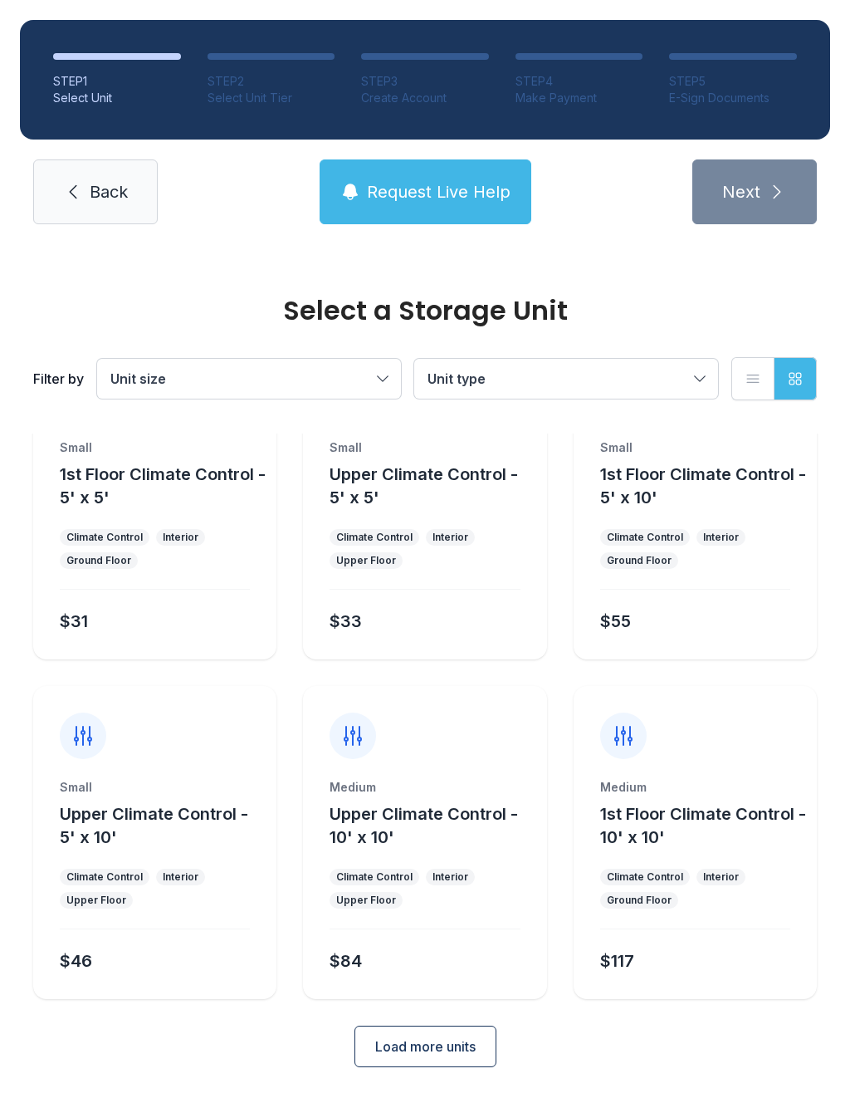
scroll to position [90, 0]
click at [456, 1043] on span "Load more units" at bounding box center [425, 1047] width 100 height 20
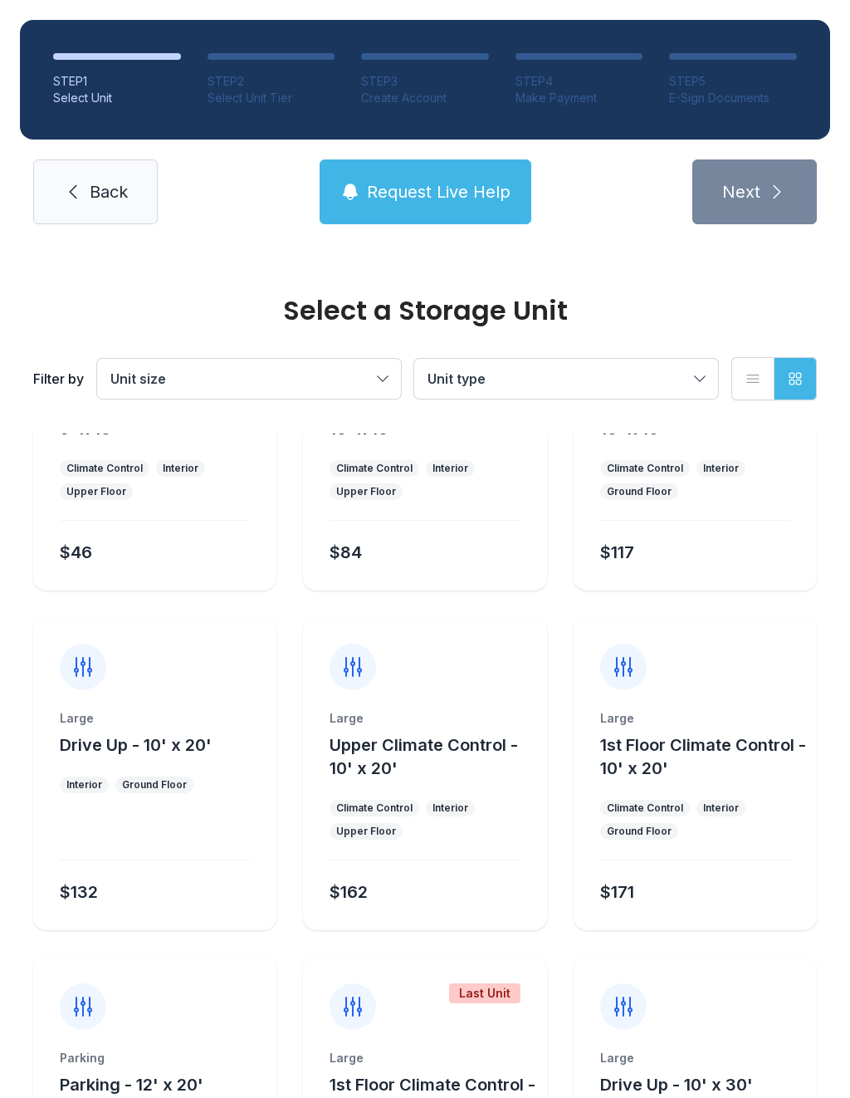
scroll to position [488, 0]
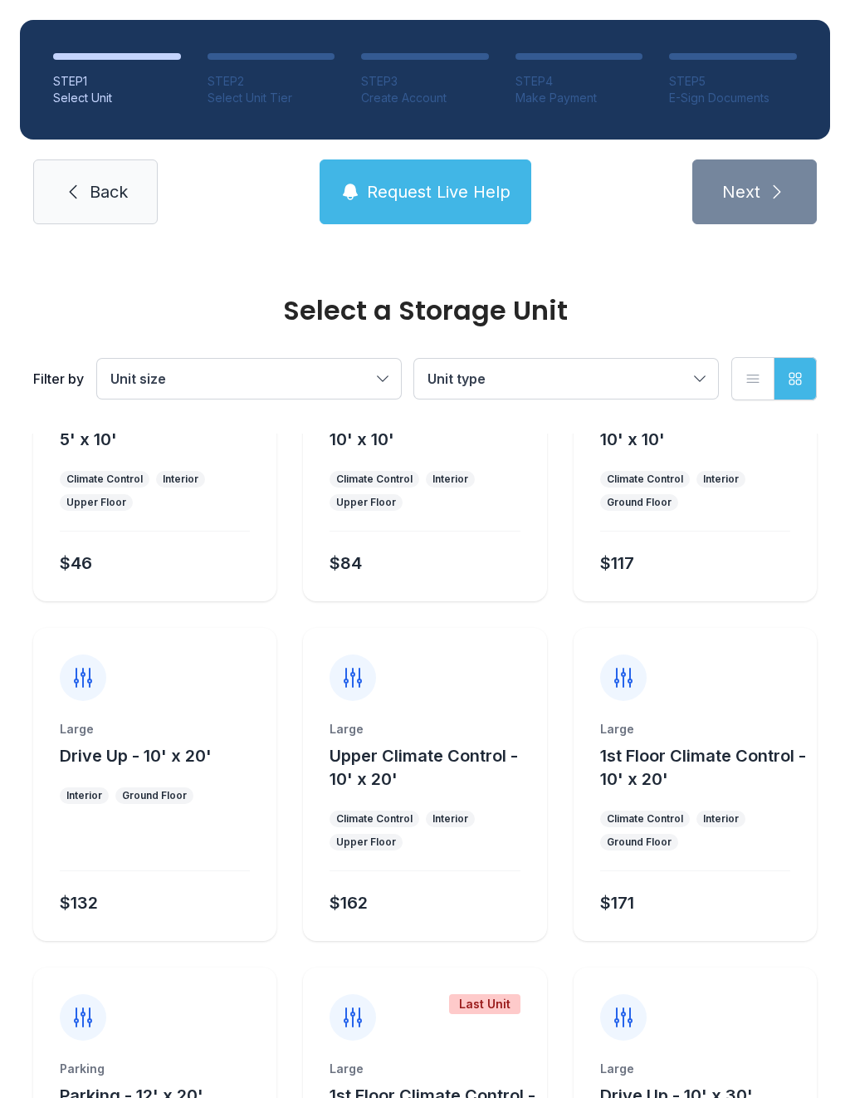
click at [675, 772] on button "1st Floor Climate Control - 10' x 20'" at bounding box center [705, 767] width 210 height 46
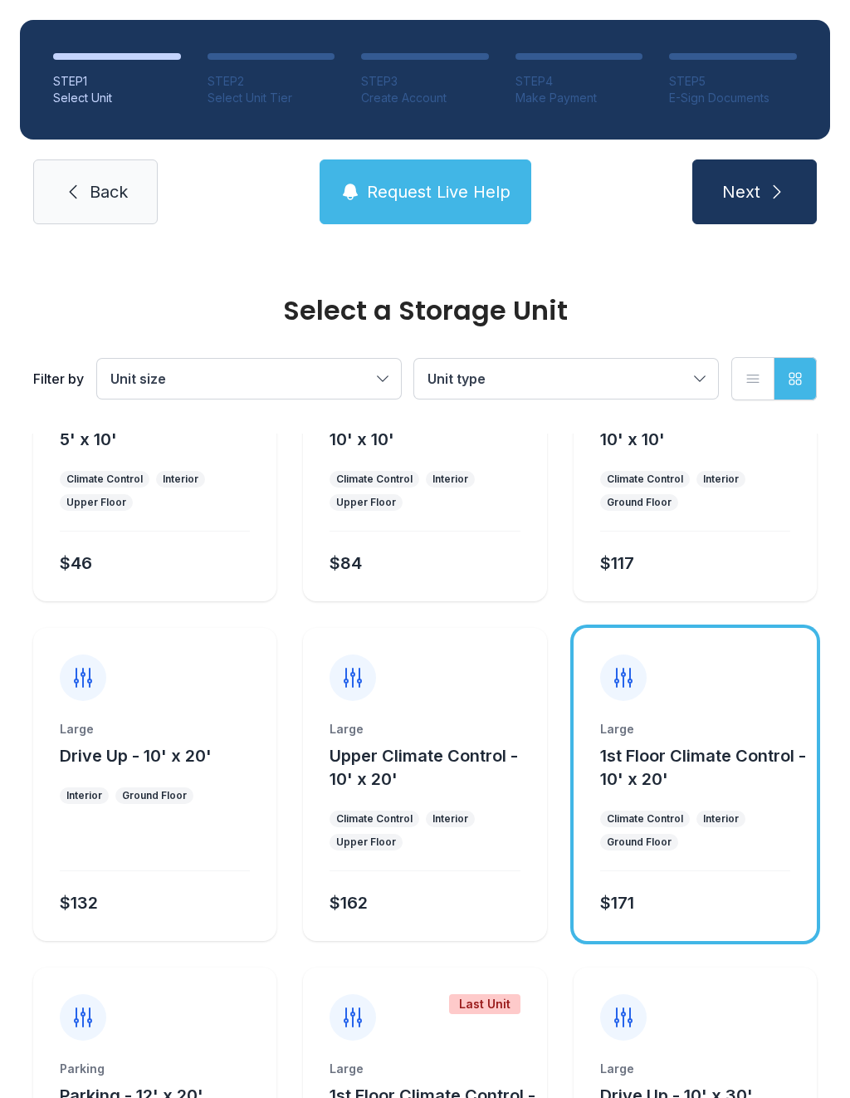
click at [679, 755] on span "1st Floor Climate Control - 10' x 20'" at bounding box center [703, 767] width 206 height 43
click at [761, 204] on button "Next" at bounding box center [754, 191] width 125 height 65
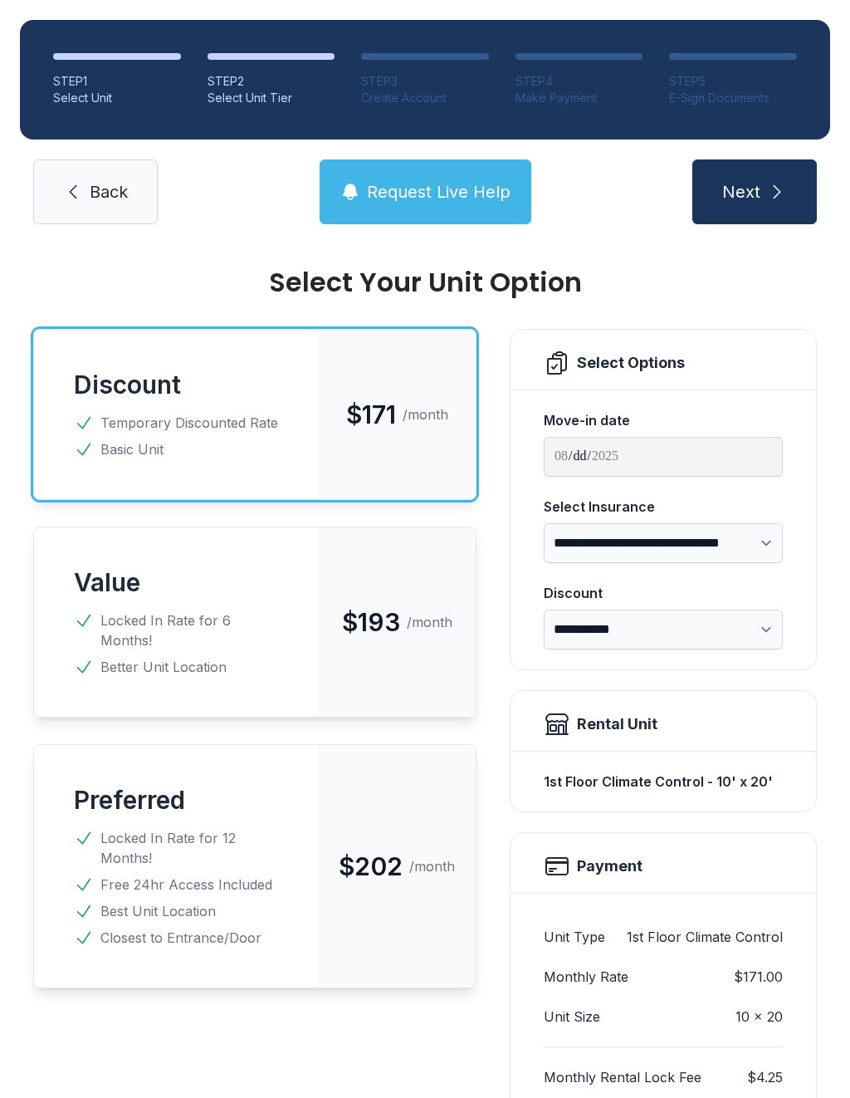
scroll to position [27, 0]
click at [757, 194] on span "Next" at bounding box center [741, 191] width 38 height 23
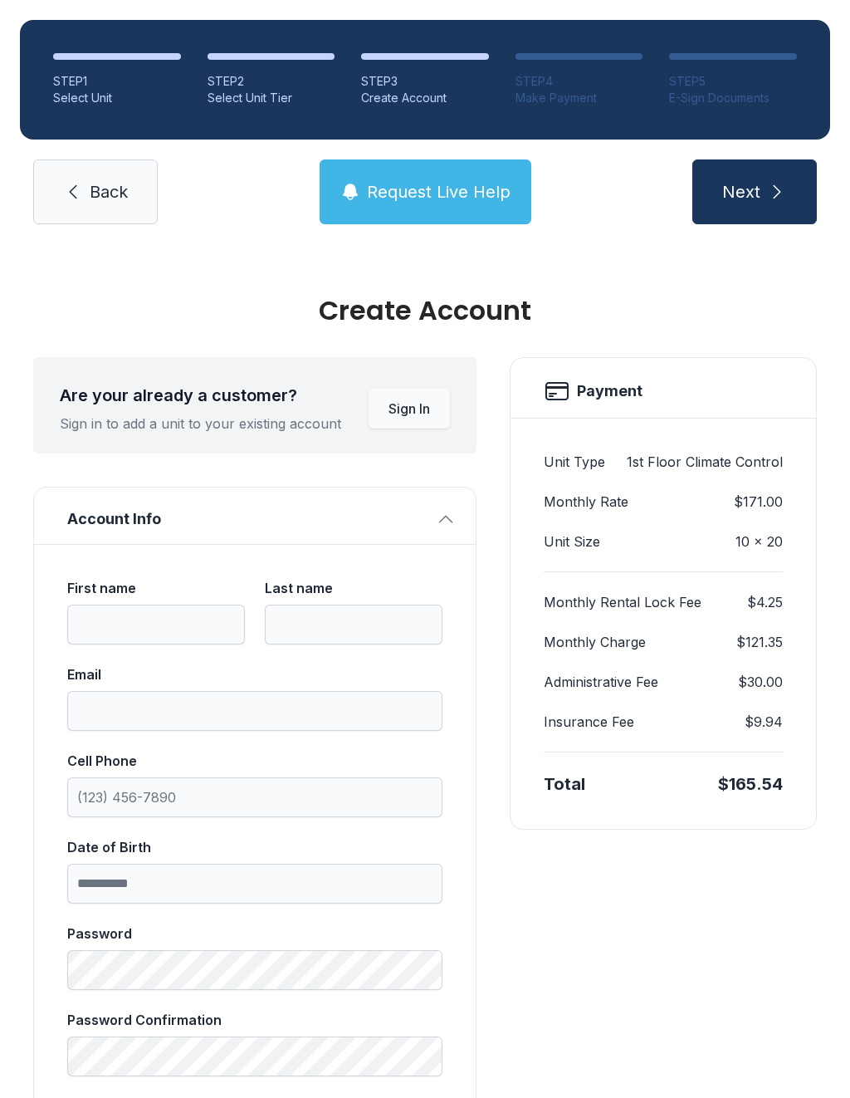
click at [417, 529] on span "Account Info" at bounding box center [248, 518] width 362 height 23
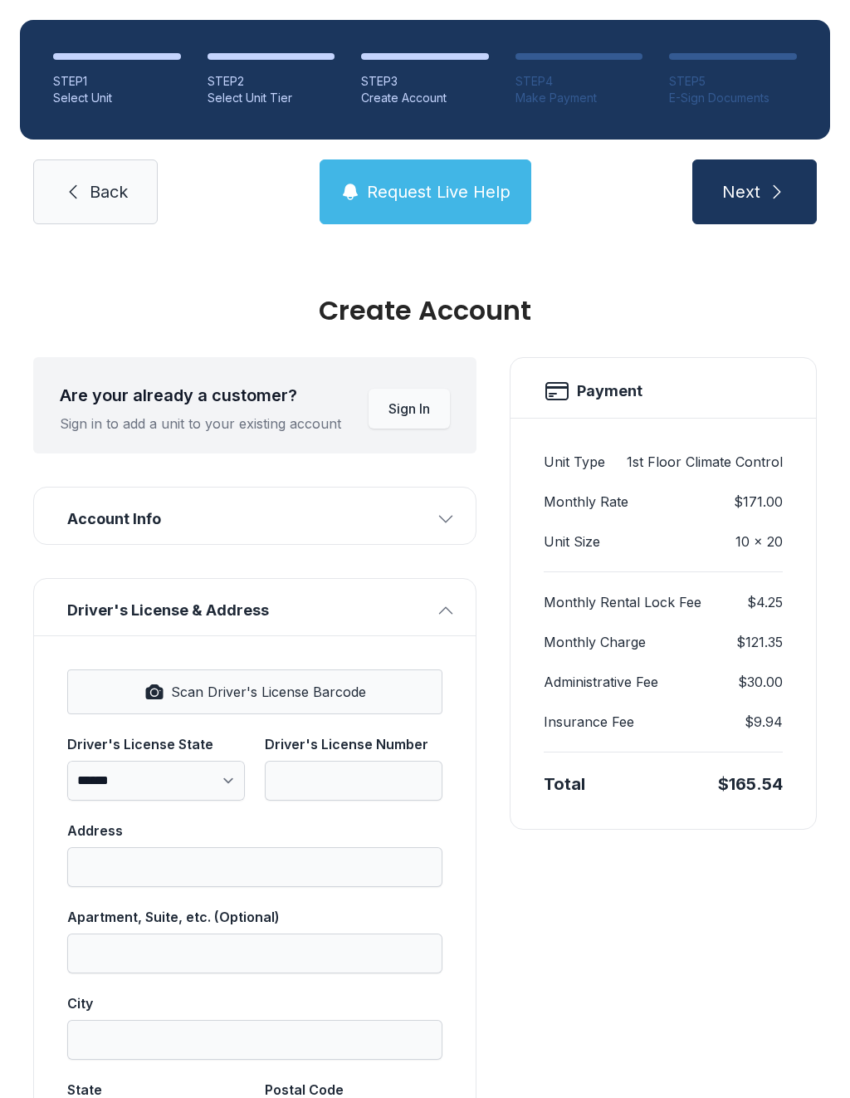
click at [413, 422] on button "Sign In" at bounding box center [409, 409] width 81 height 40
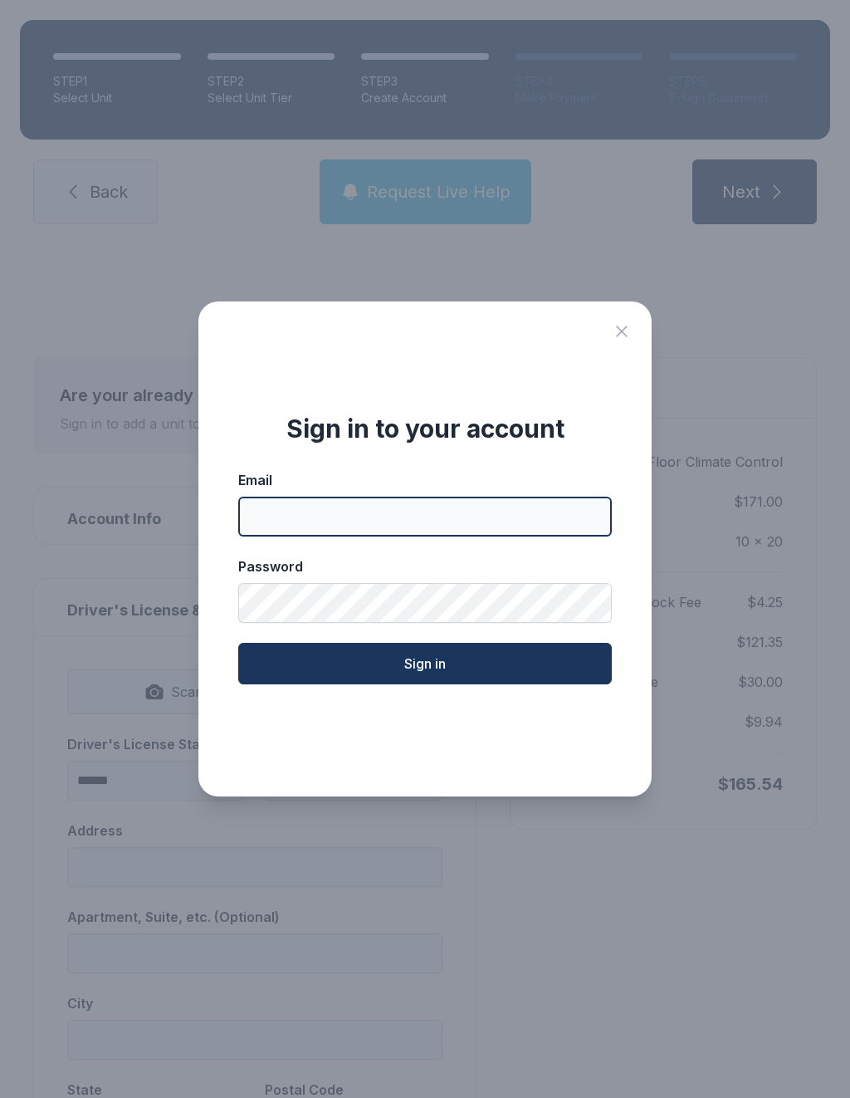
click at [387, 525] on input "Email" at bounding box center [425, 516] width 374 height 40
type input "**********"
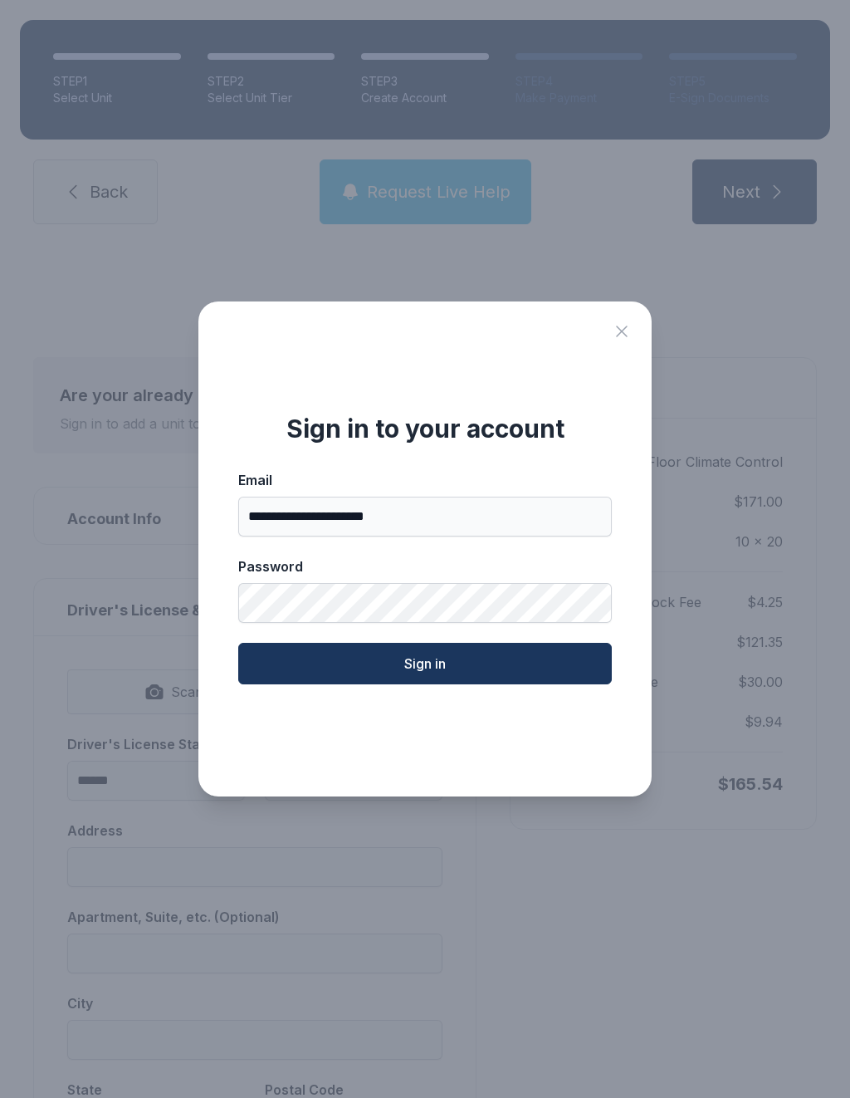
click at [487, 681] on button "Sign in" at bounding box center [425, 664] width 374 height 42
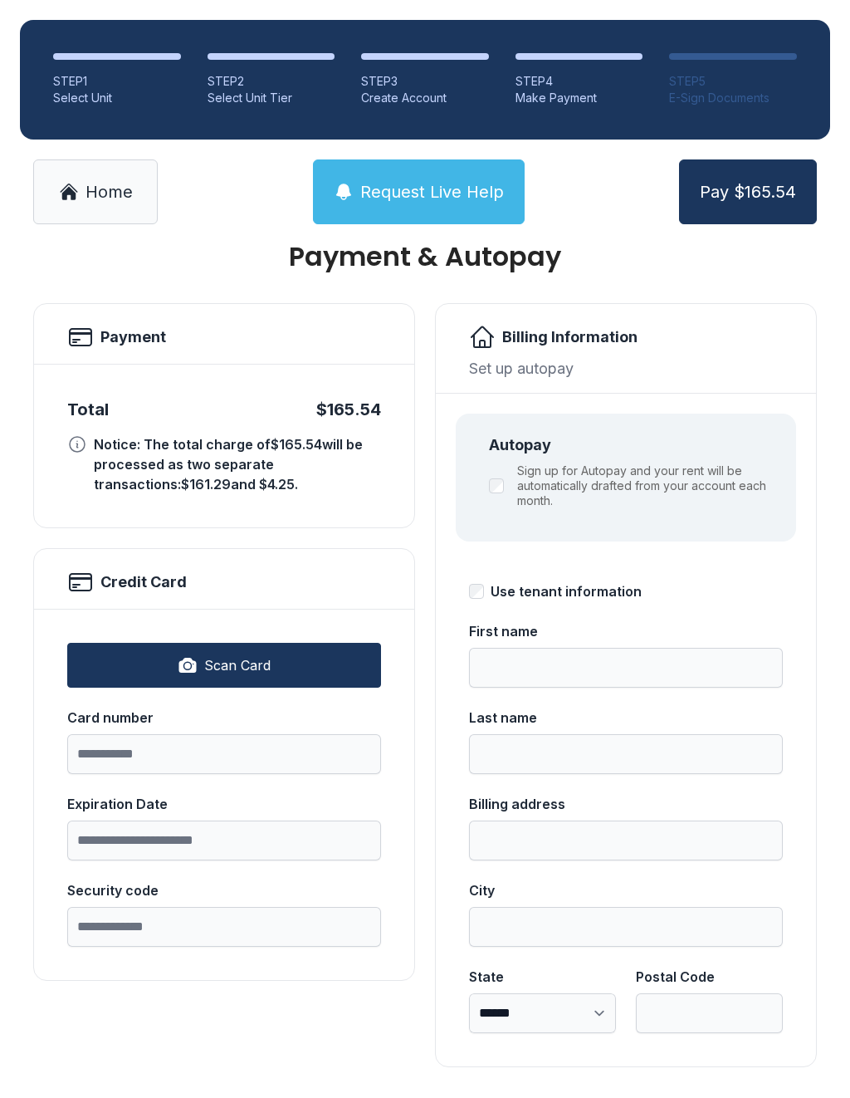
scroll to position [53, 0]
click at [110, 190] on span "Home" at bounding box center [109, 191] width 47 height 23
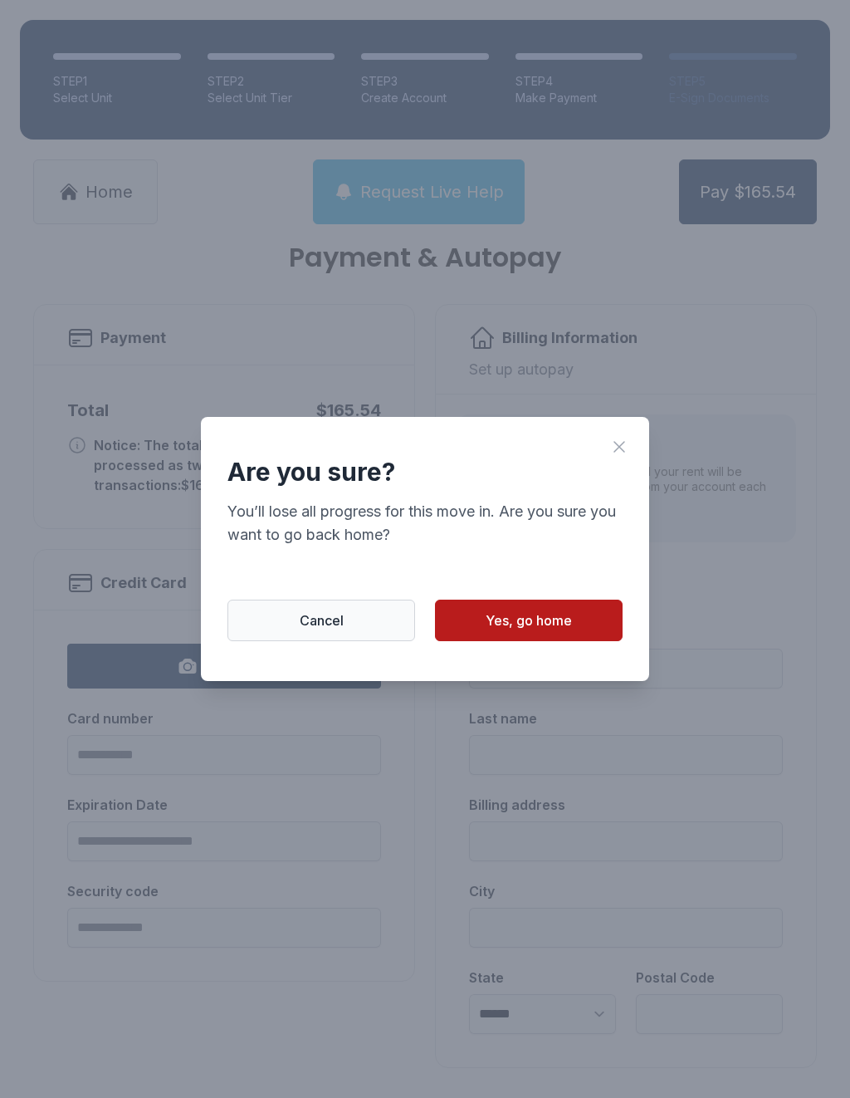
click at [574, 619] on button "Yes, go home" at bounding box center [529, 620] width 188 height 42
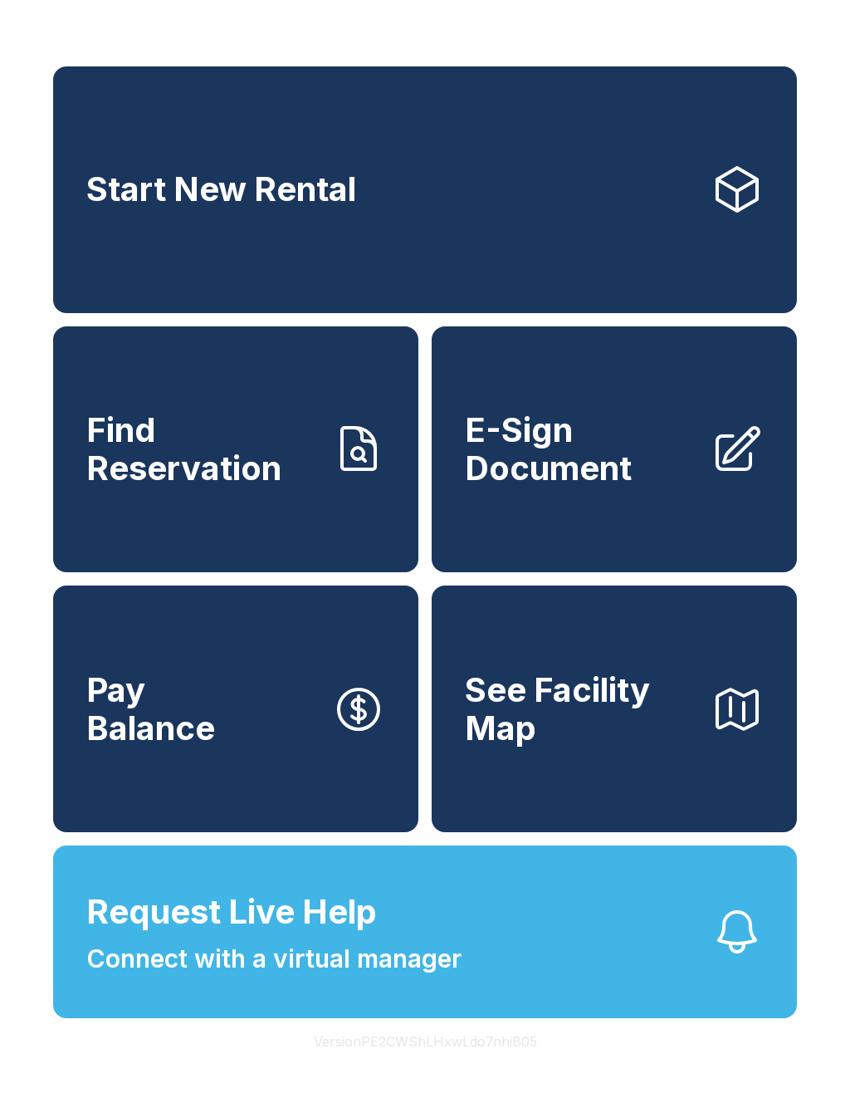
click at [610, 183] on link "Start New Rental" at bounding box center [425, 189] width 744 height 247
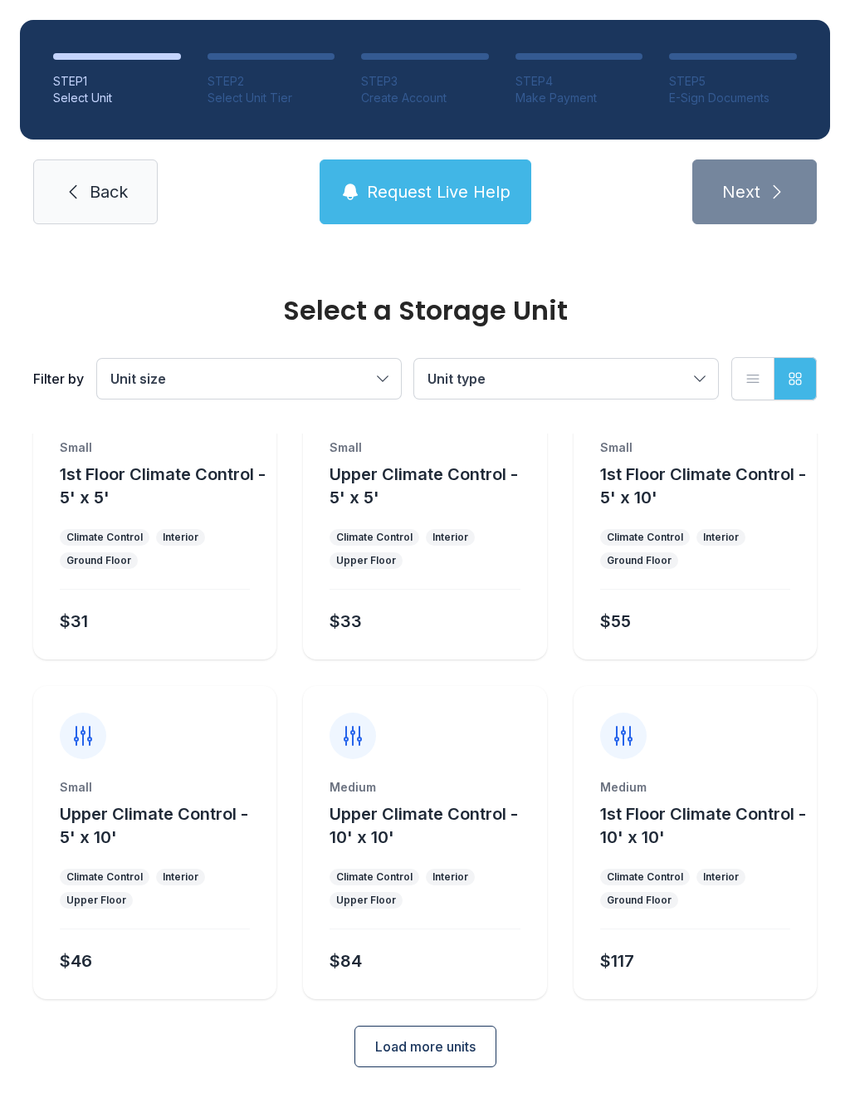
scroll to position [90, 0]
click at [461, 1052] on span "Load more units" at bounding box center [425, 1047] width 100 height 20
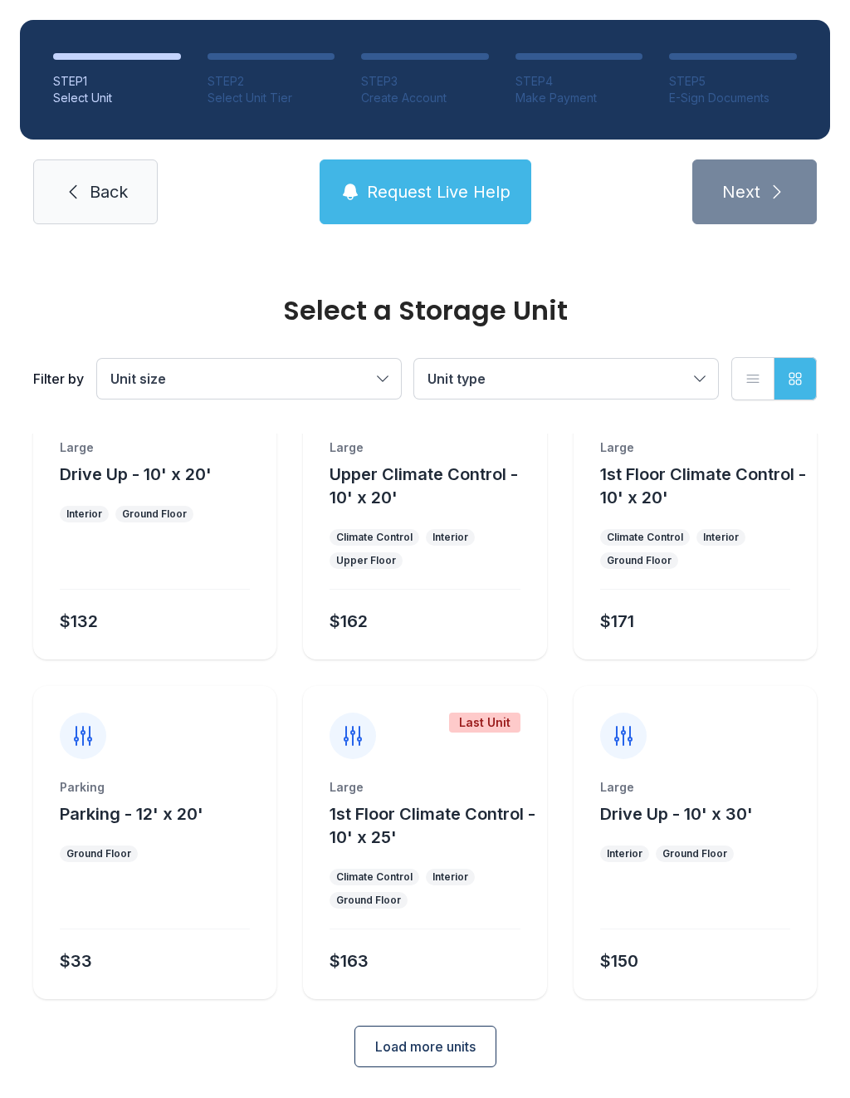
scroll to position [769, 0]
click at [443, 806] on span "1st Floor Climate Control - 10' x 25'" at bounding box center [433, 826] width 206 height 43
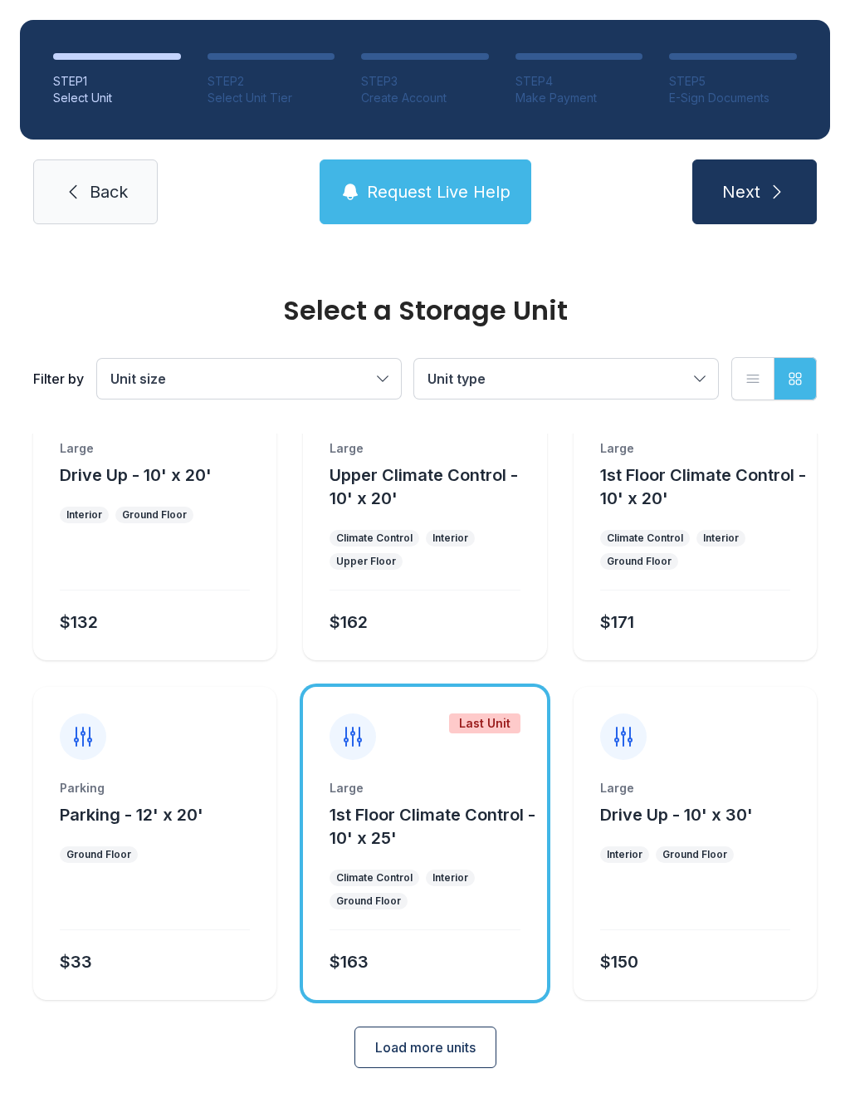
click at [774, 205] on button "Next" at bounding box center [754, 191] width 125 height 65
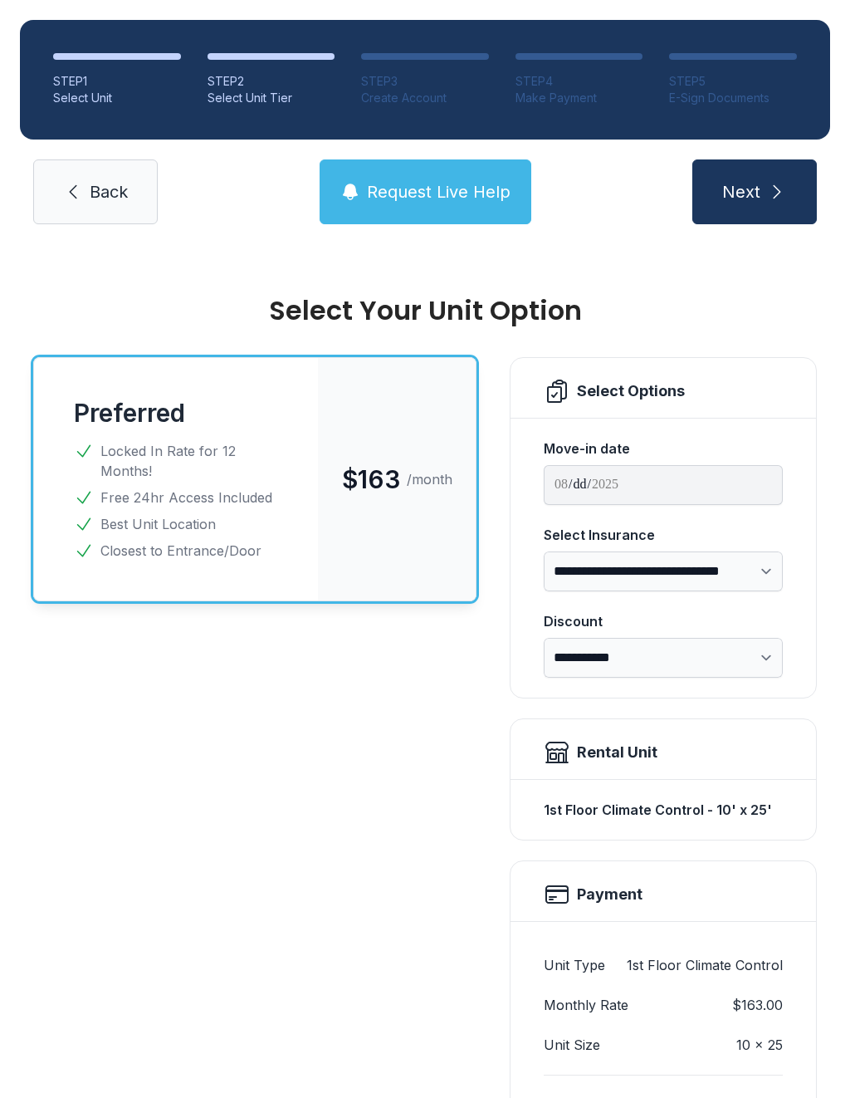
click at [77, 194] on icon at bounding box center [73, 192] width 20 height 20
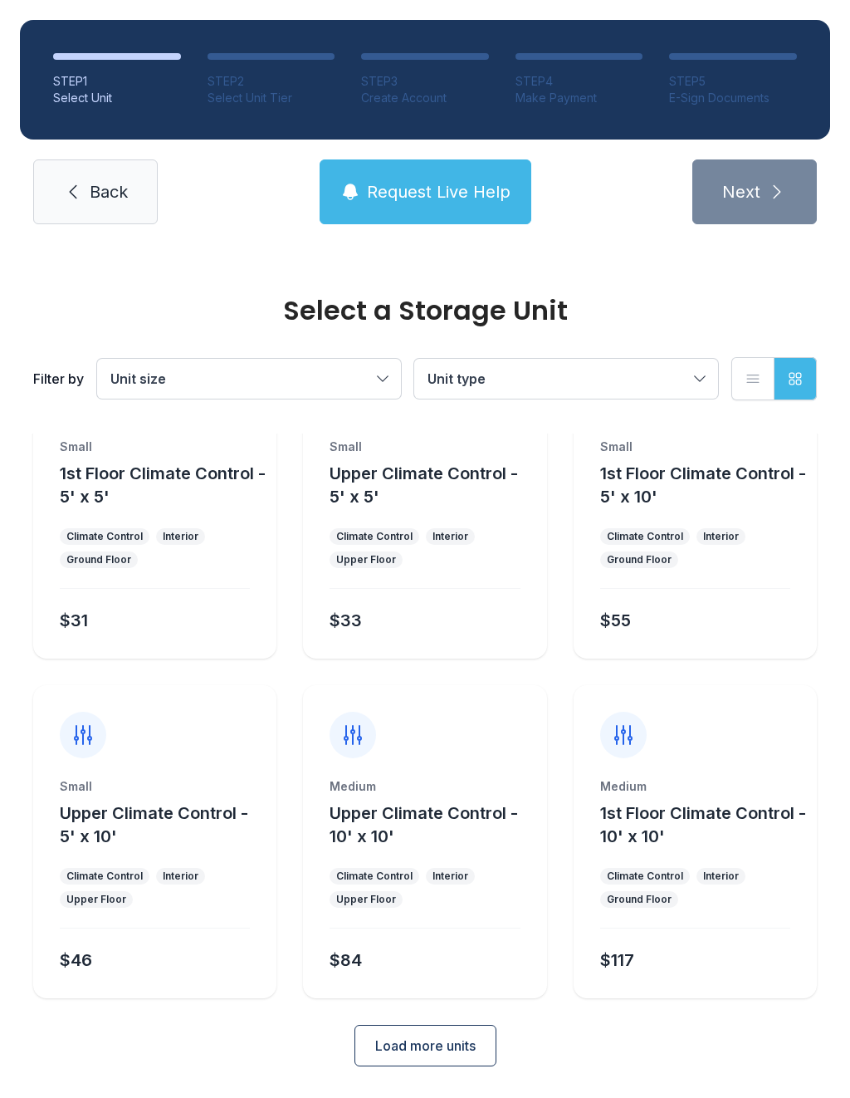
scroll to position [90, 0]
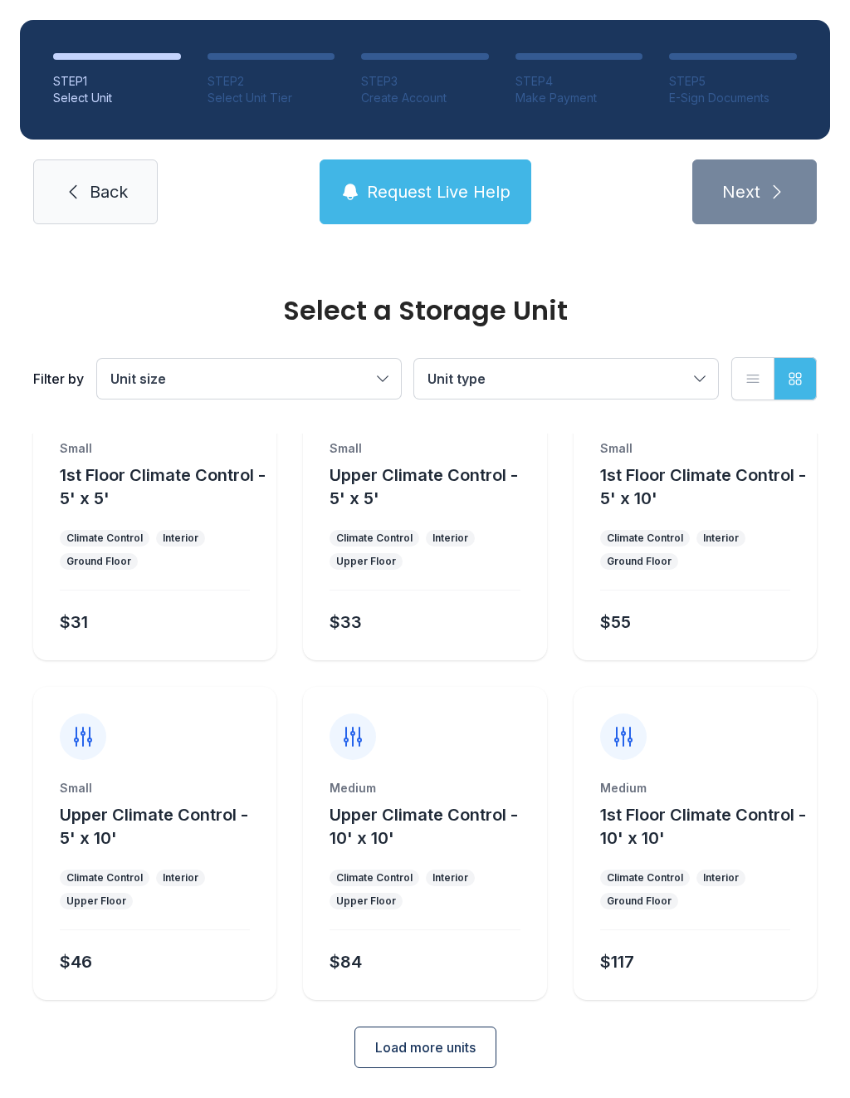
click at [435, 1047] on span "Load more units" at bounding box center [425, 1047] width 100 height 20
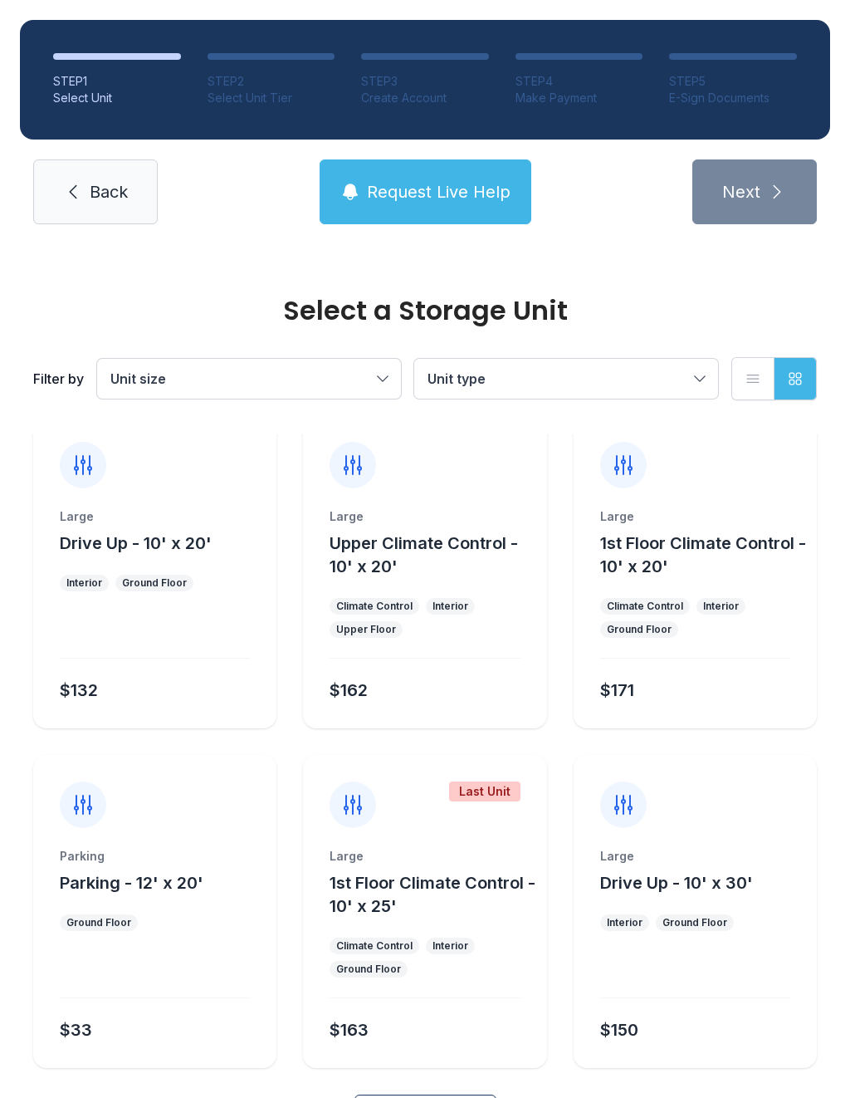
scroll to position [683, 0]
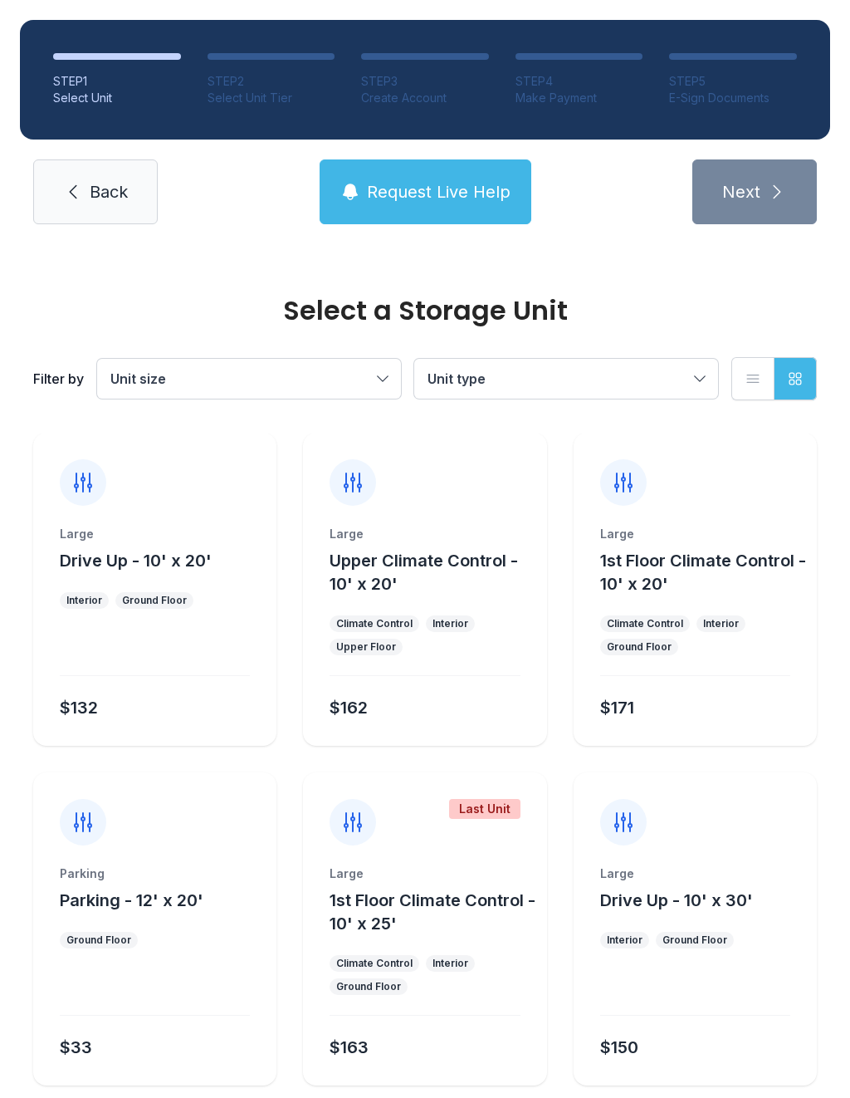
click at [701, 588] on button "1st Floor Climate Control - 10' x 20'" at bounding box center [705, 572] width 210 height 46
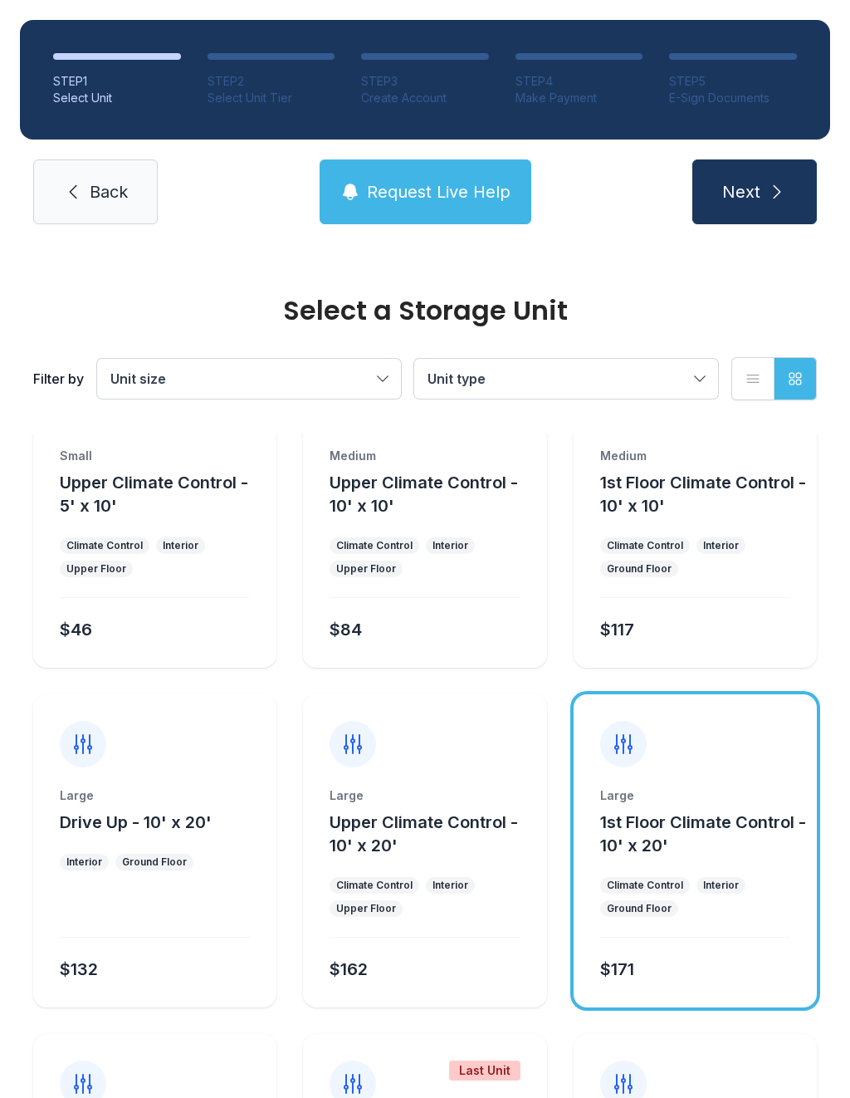
scroll to position [419, 0]
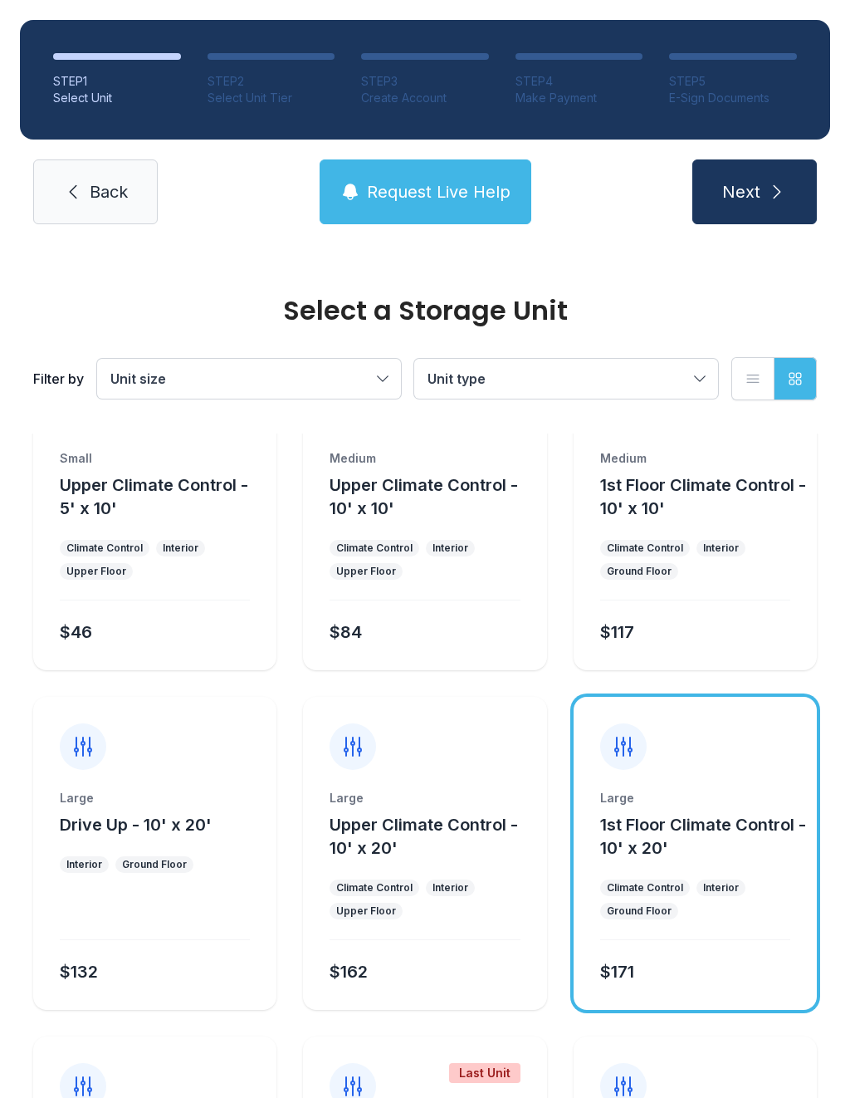
click at [764, 201] on button "Next" at bounding box center [754, 191] width 125 height 65
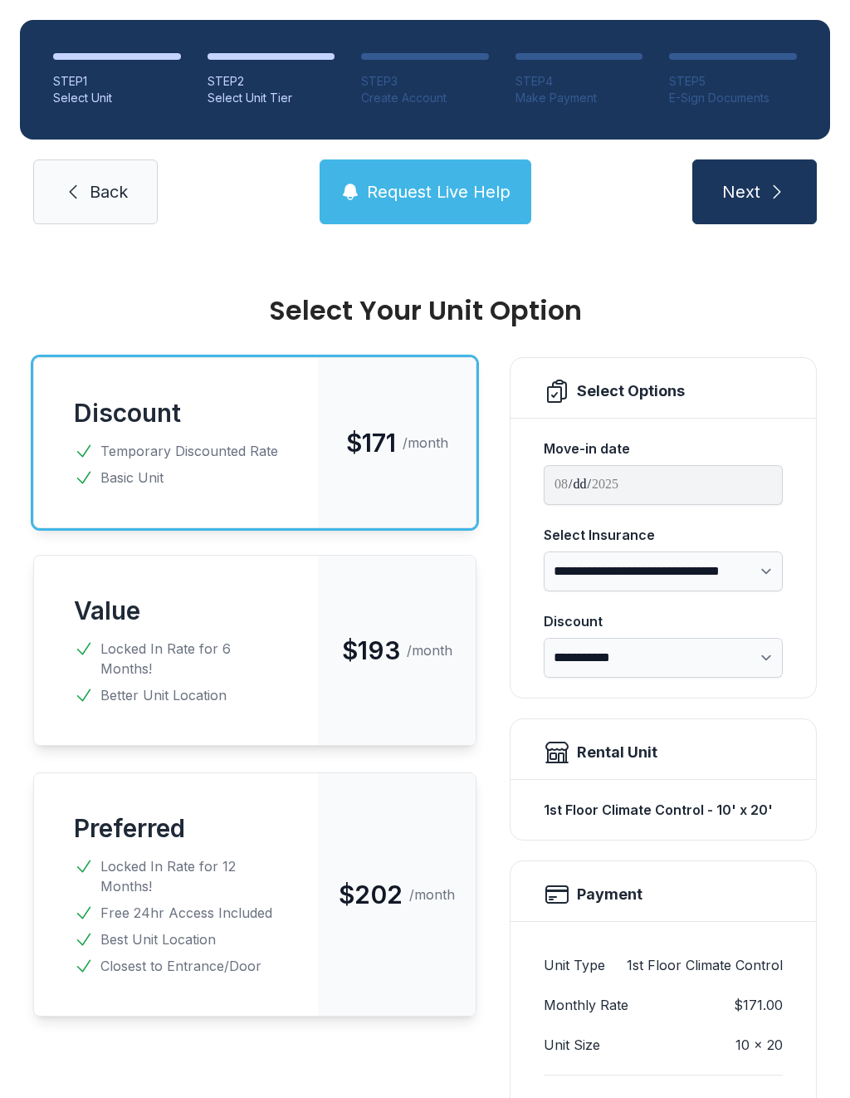
click at [122, 188] on span "Back" at bounding box center [109, 191] width 38 height 23
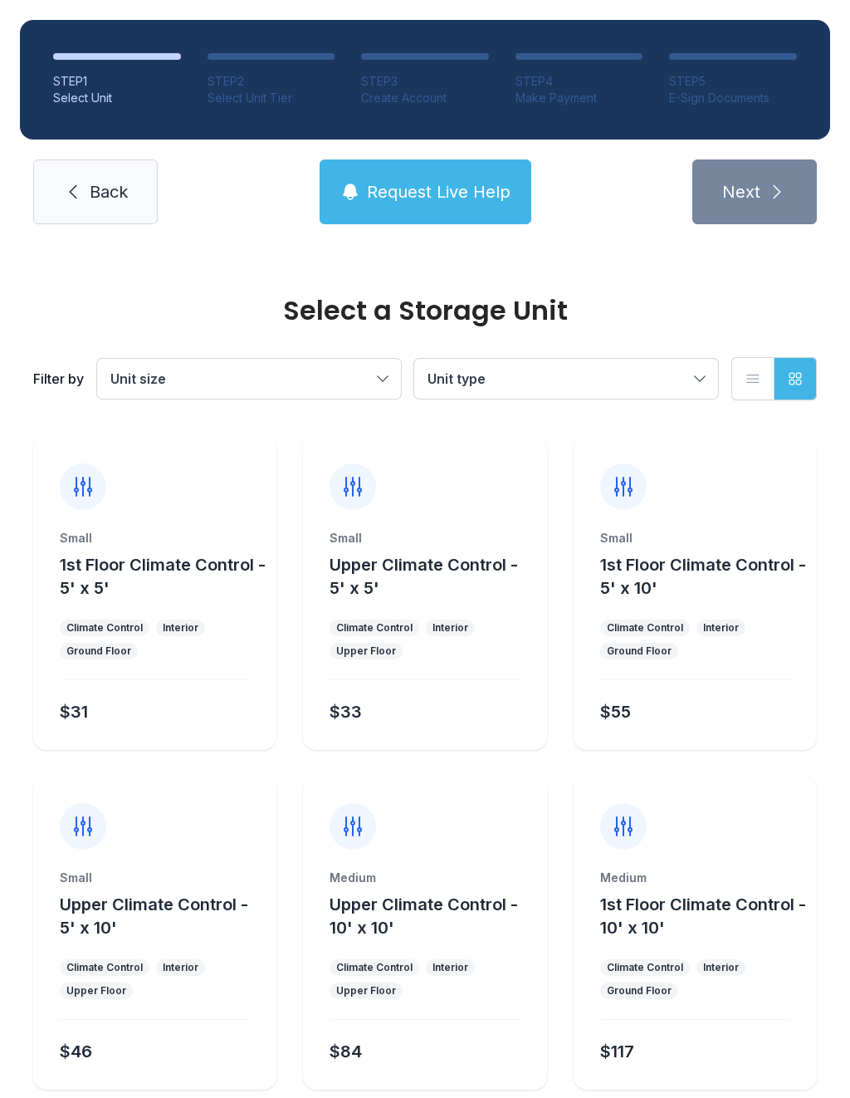
click at [91, 194] on span "Back" at bounding box center [109, 191] width 38 height 23
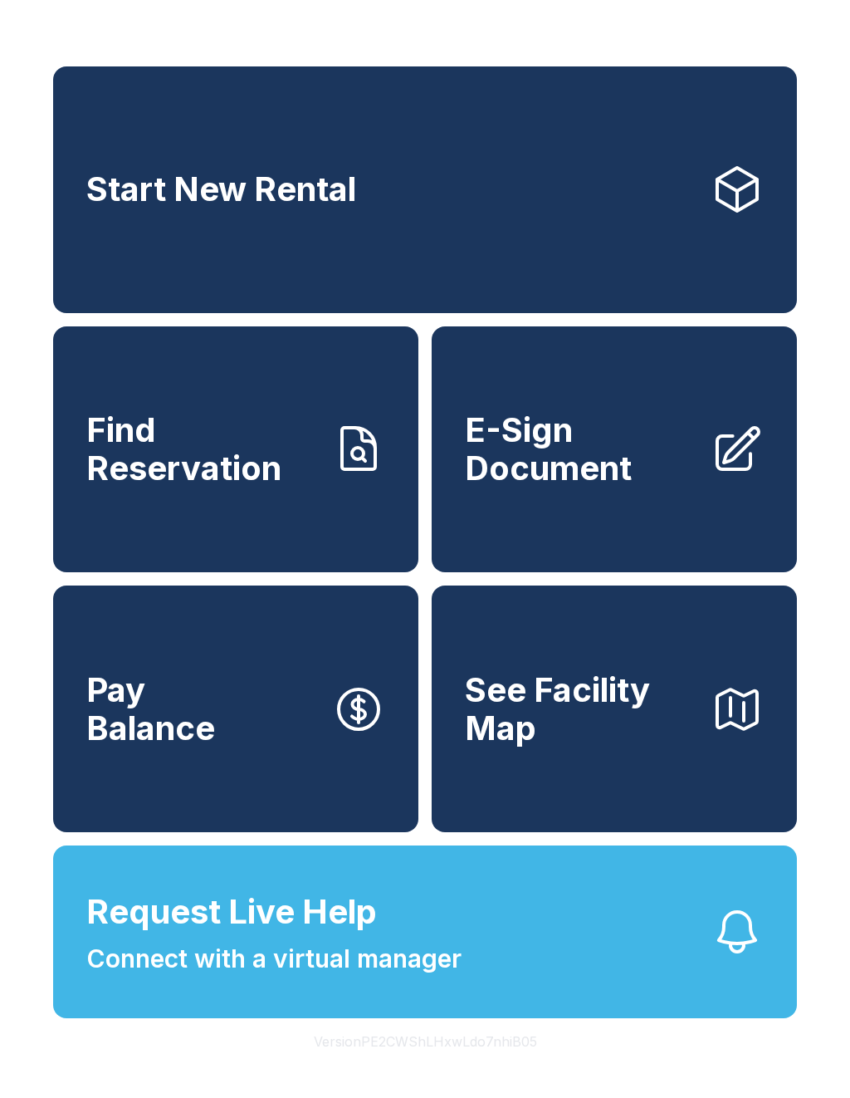
click at [408, 220] on link "Start New Rental" at bounding box center [425, 189] width 744 height 247
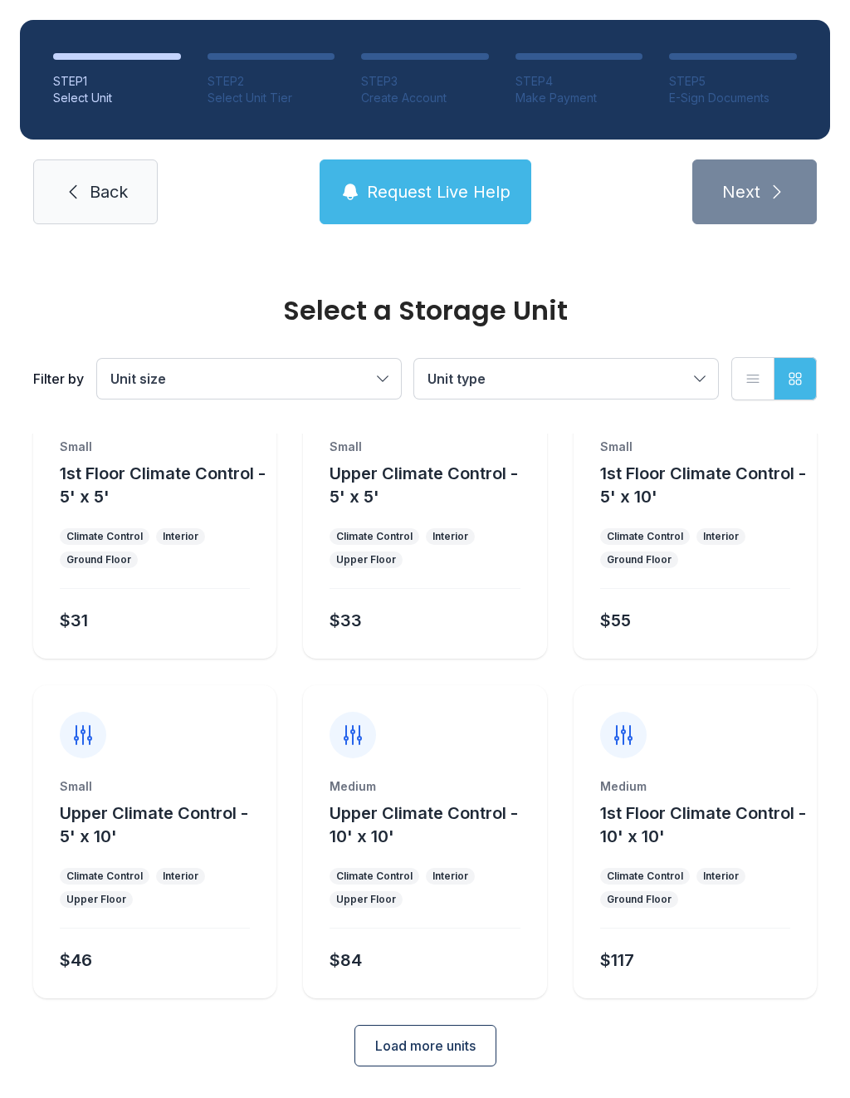
scroll to position [90, 0]
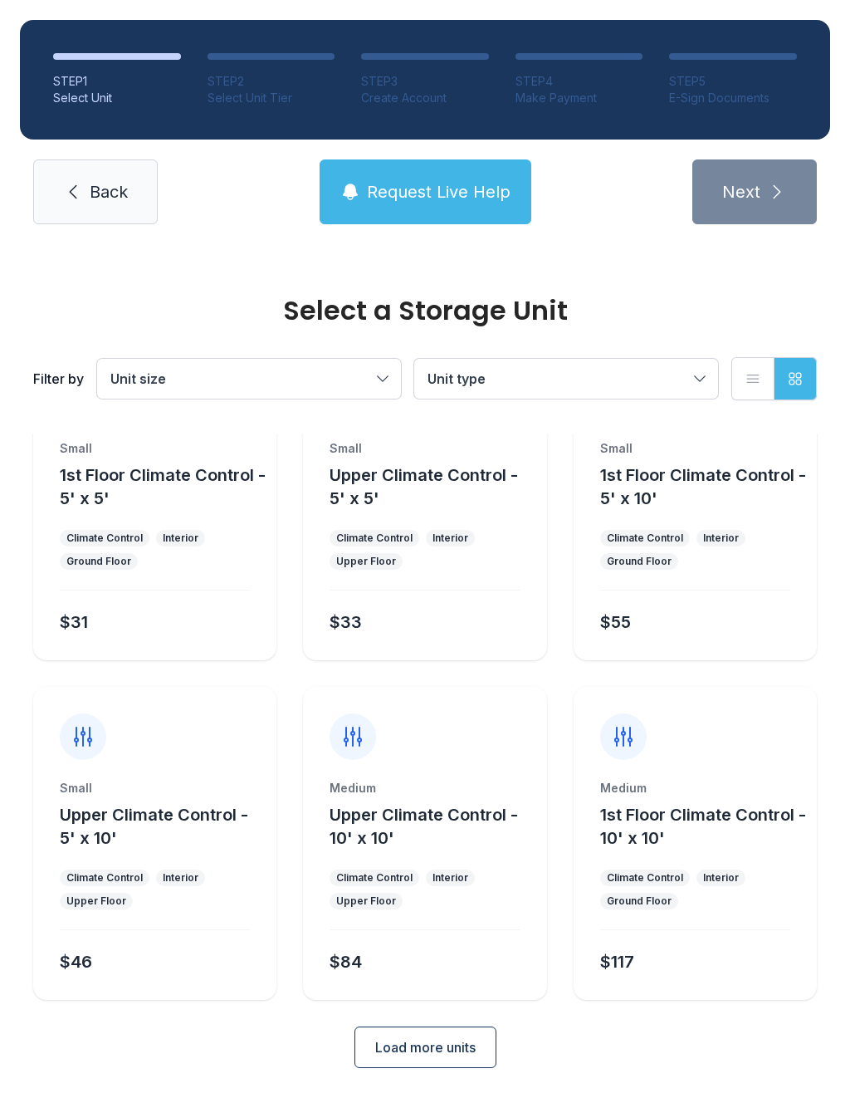
click at [449, 1030] on button "Load more units" at bounding box center [426, 1047] width 142 height 42
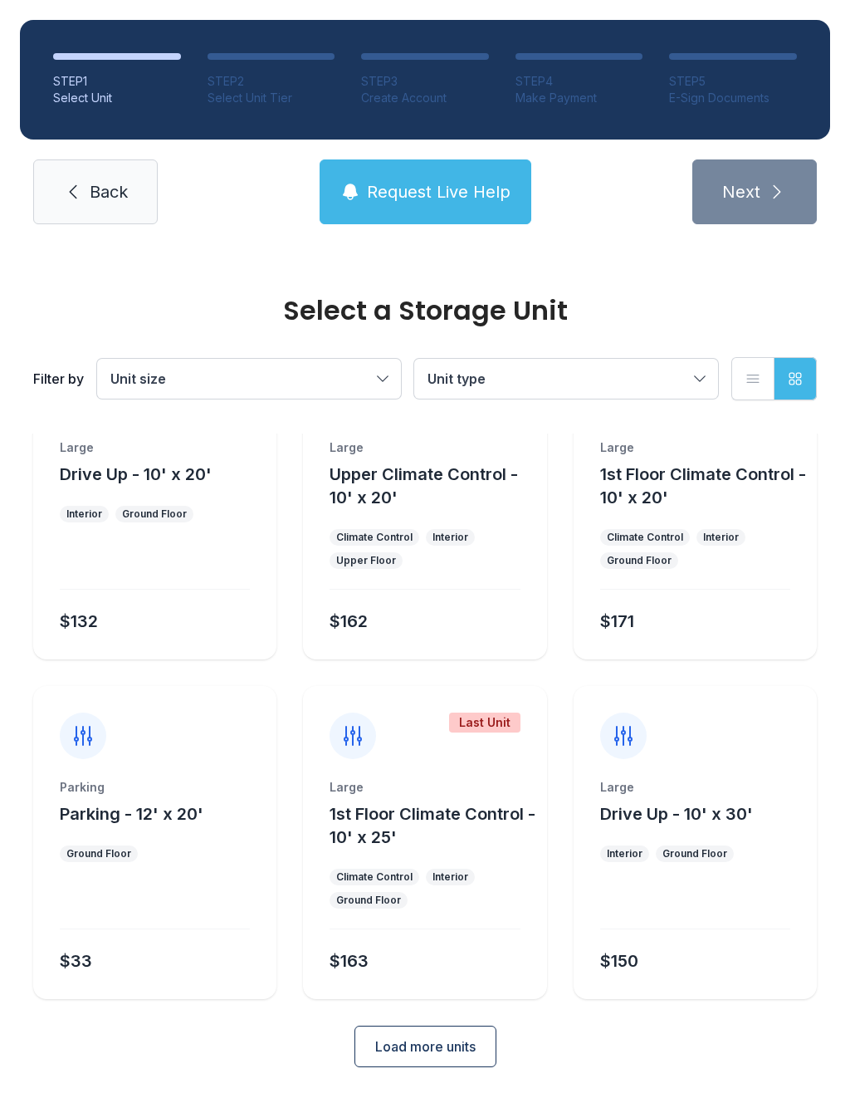
scroll to position [769, 0]
click at [701, 526] on div "Large 1st Floor Climate Control - 10' x 20' Climate Control Interior Ground Flo…" at bounding box center [695, 550] width 243 height 220
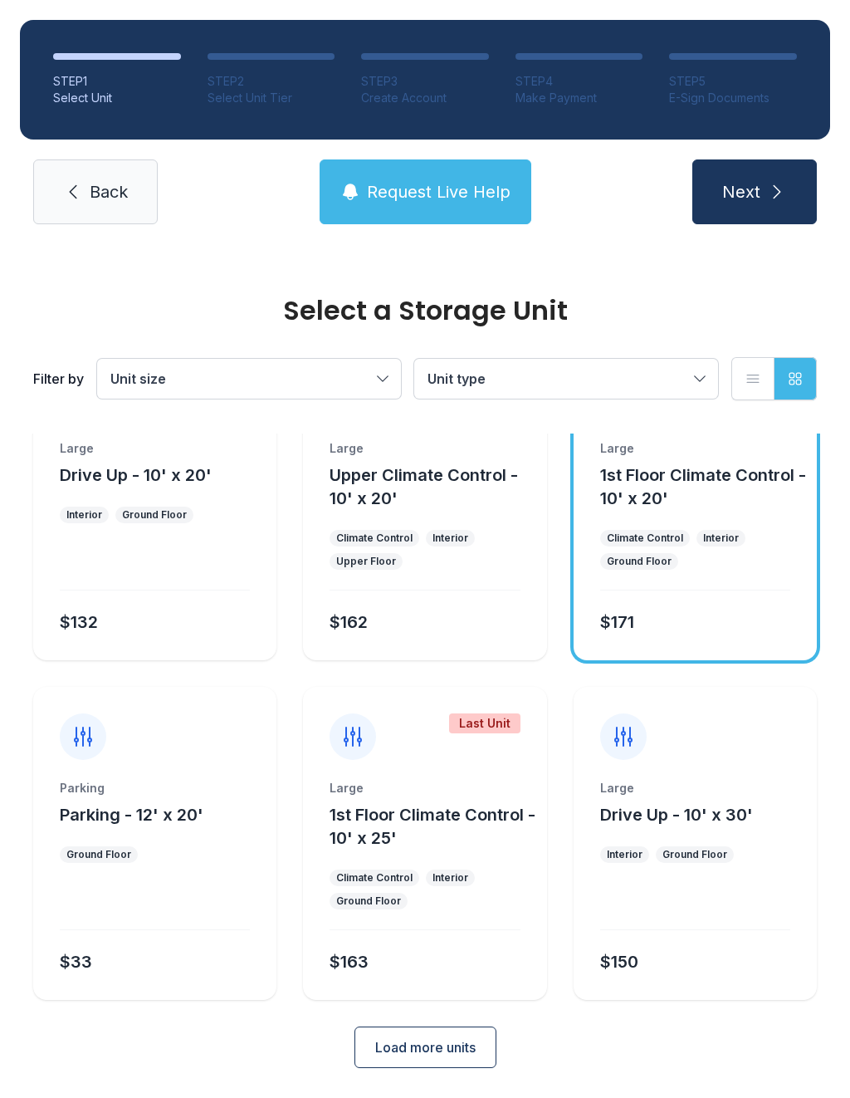
click at [758, 193] on span "Next" at bounding box center [741, 191] width 38 height 23
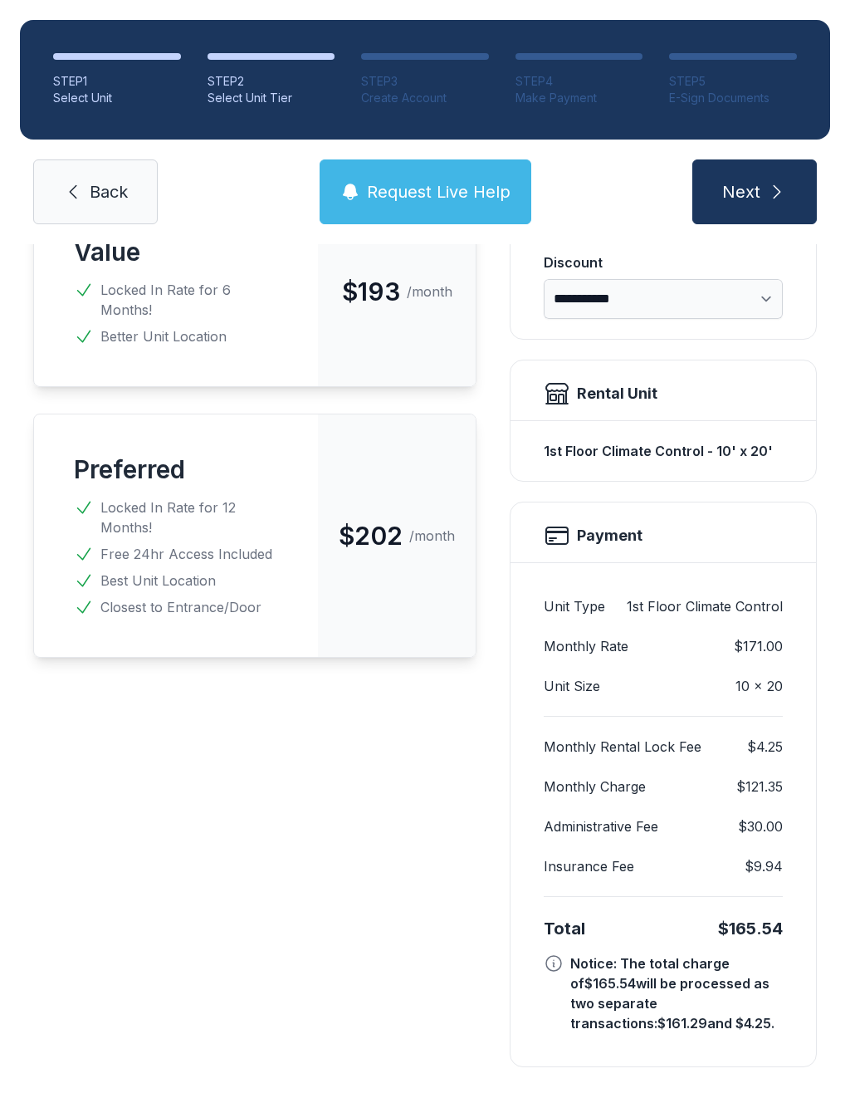
scroll to position [358, 0]
click at [762, 195] on button "Next" at bounding box center [754, 191] width 125 height 65
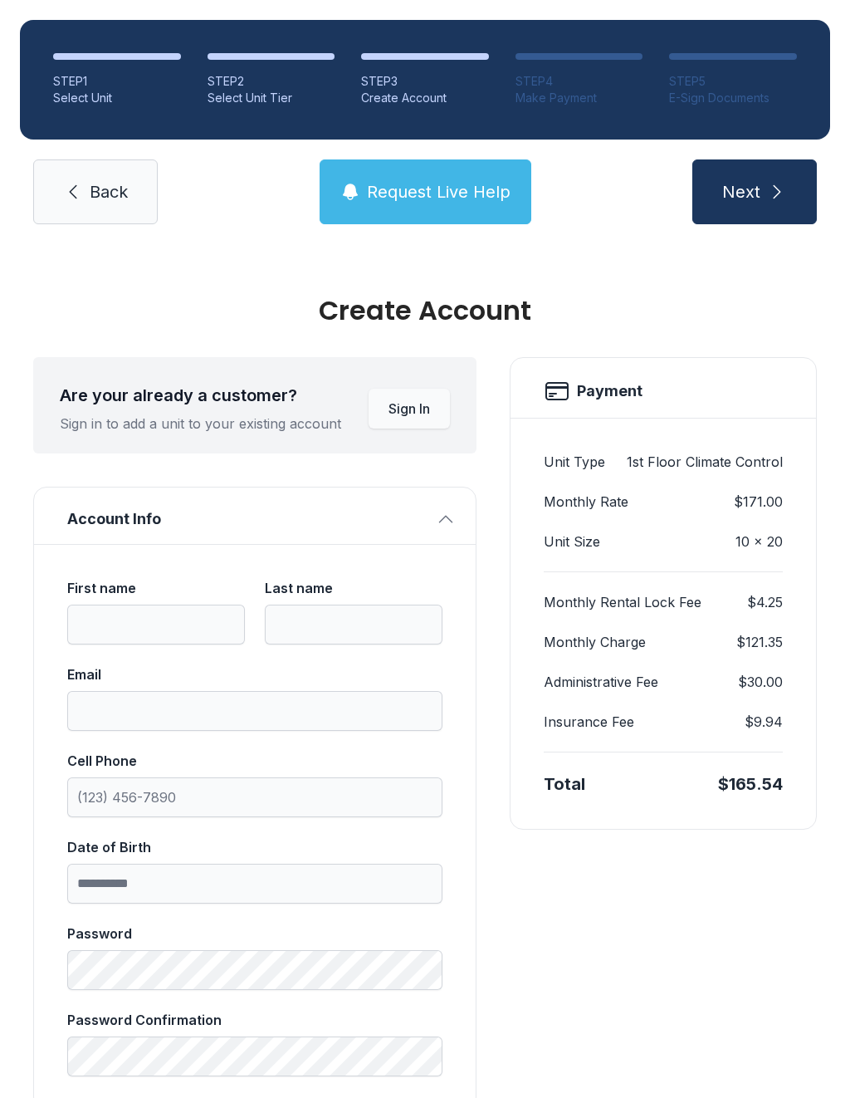
click at [412, 418] on button "Sign In" at bounding box center [409, 409] width 81 height 40
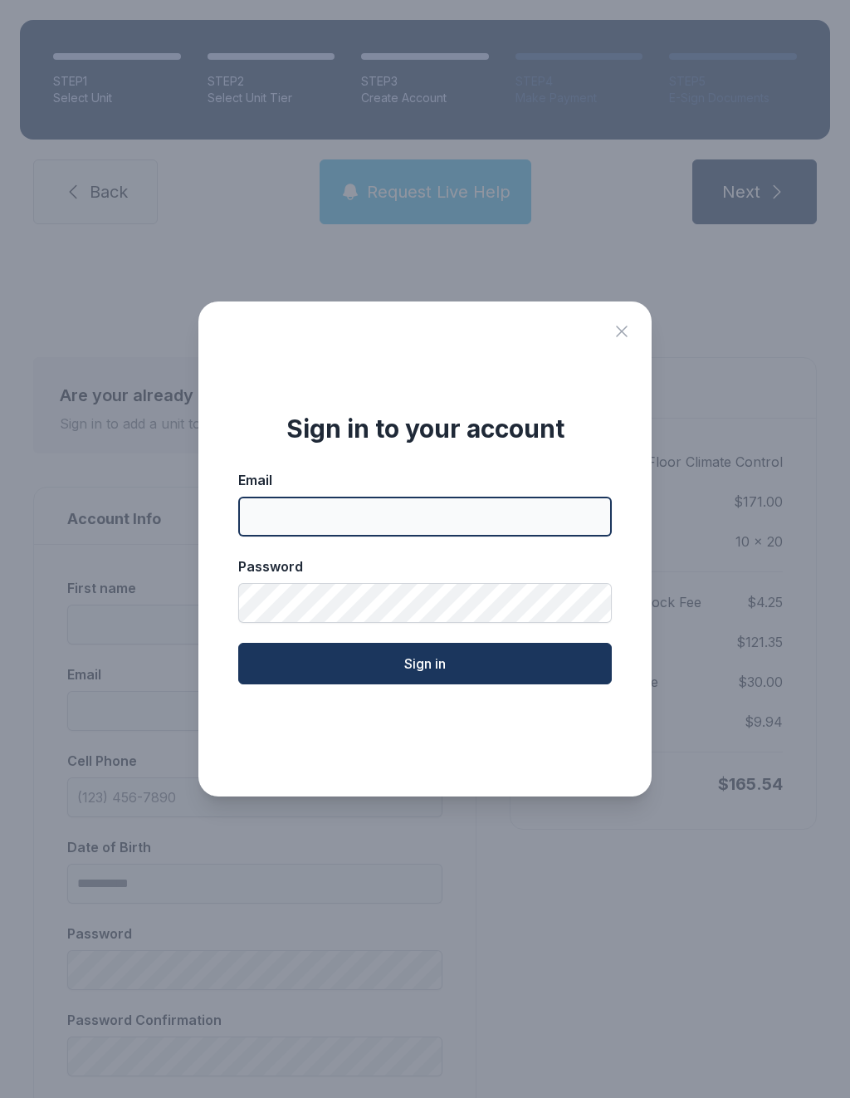
click at [518, 536] on input "Email" at bounding box center [425, 516] width 374 height 40
type input "**********"
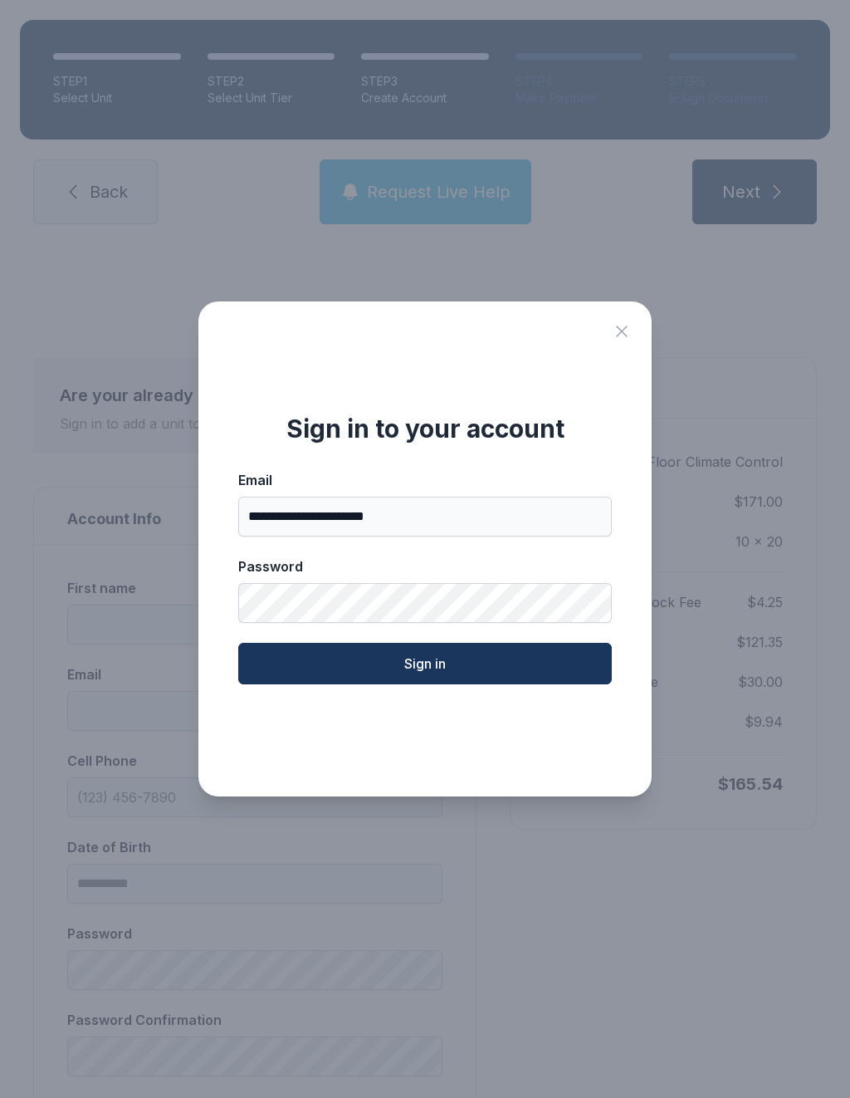
click at [619, 341] on icon "Close sign in modal" at bounding box center [622, 331] width 20 height 20
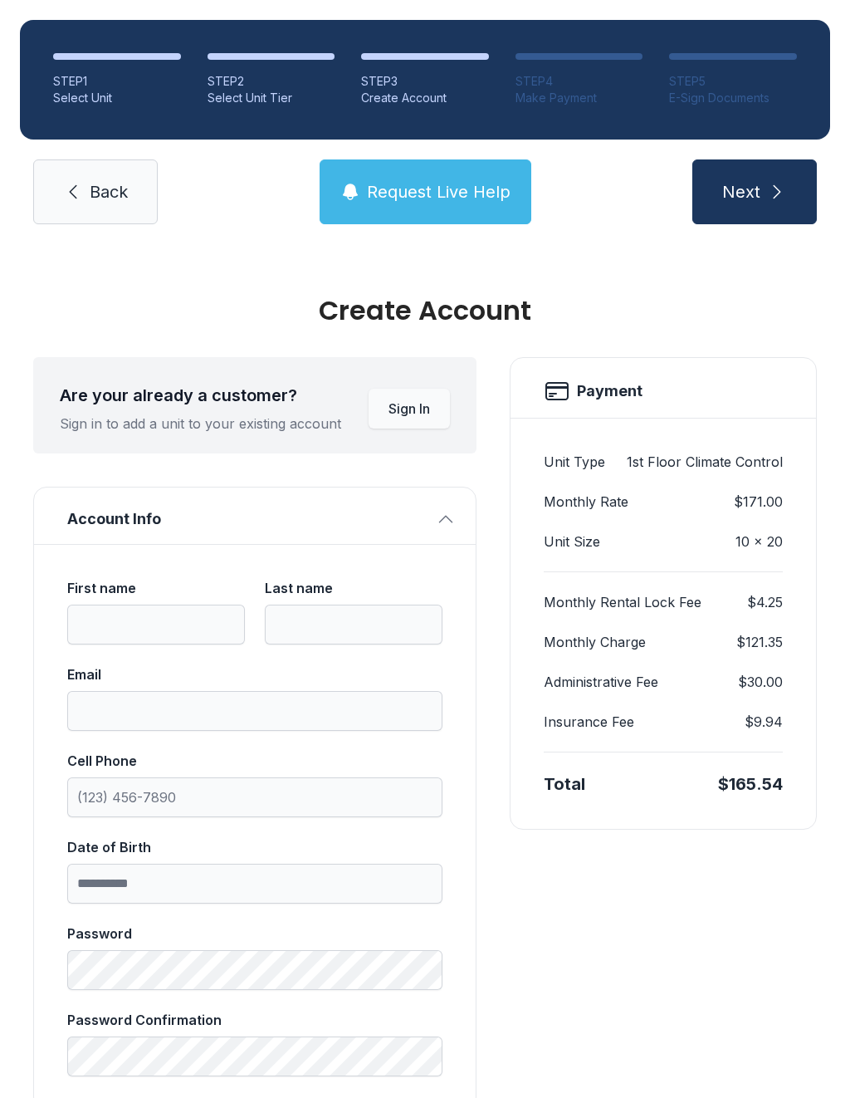
click at [109, 195] on span "Back" at bounding box center [109, 191] width 38 height 23
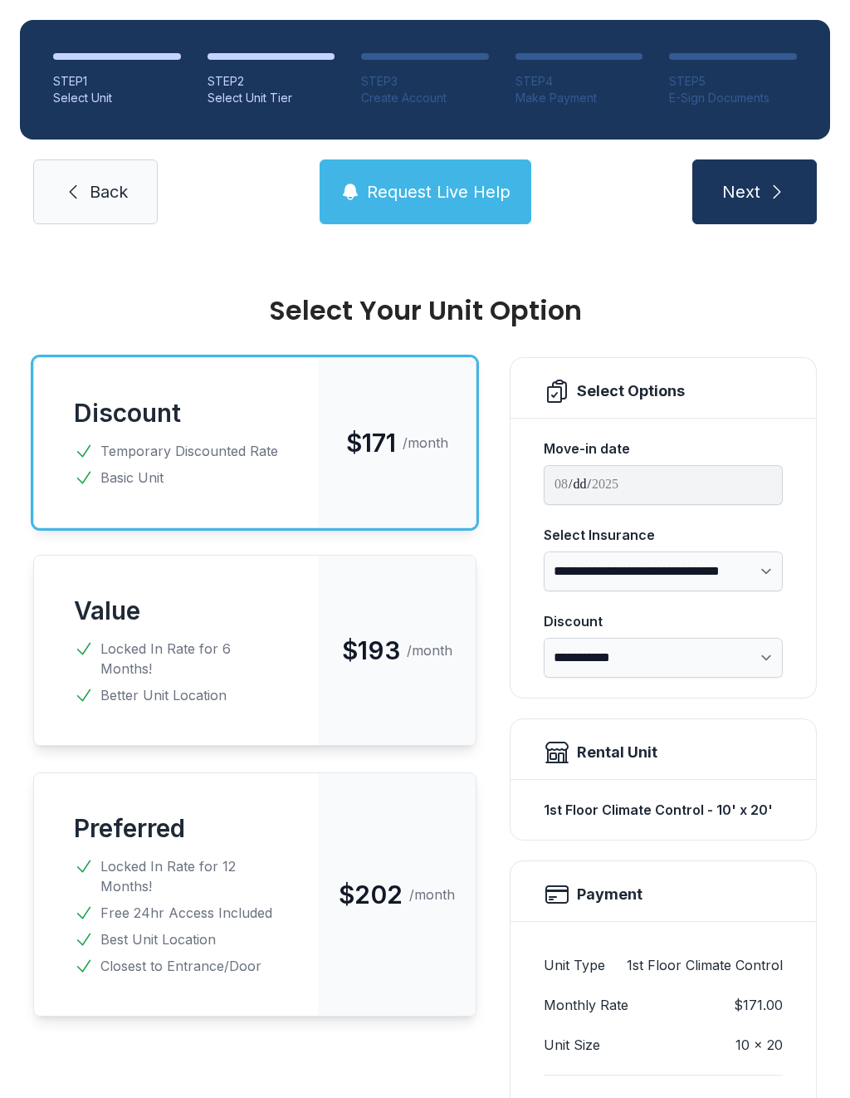
click at [100, 212] on link "Back" at bounding box center [95, 191] width 125 height 65
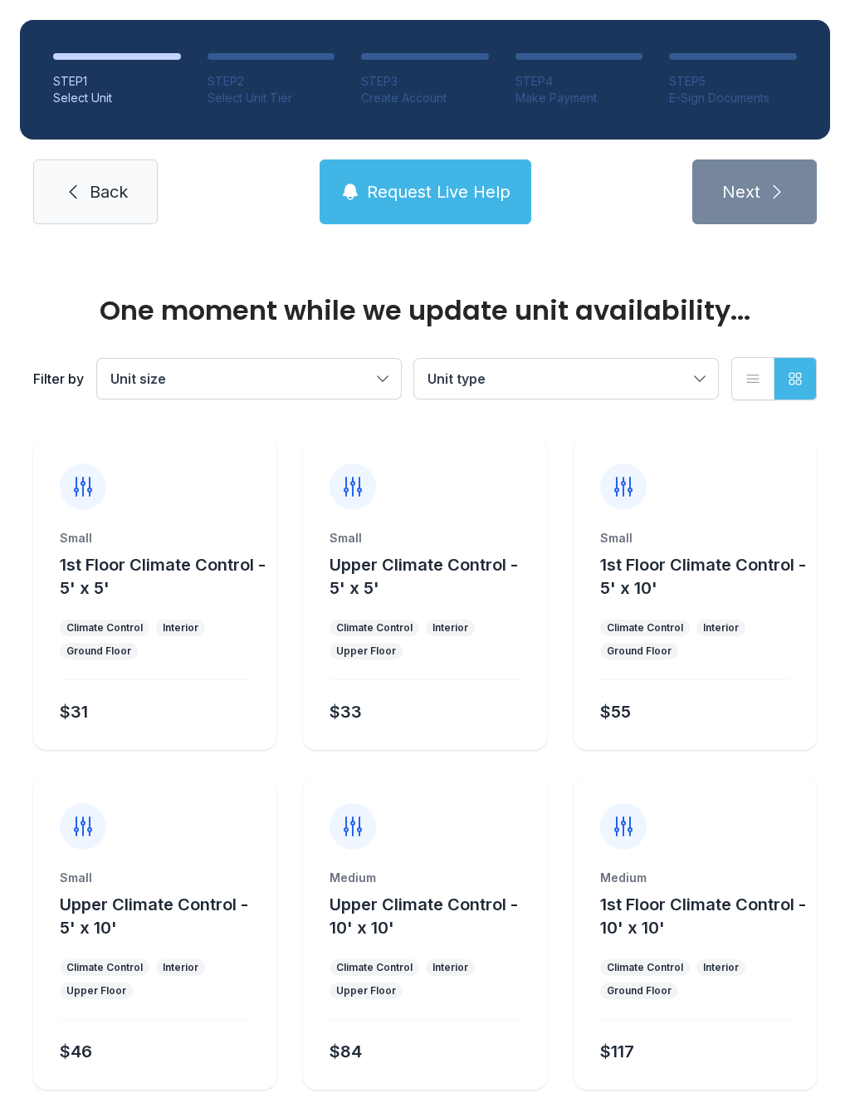
click at [107, 204] on link "Back" at bounding box center [95, 191] width 125 height 65
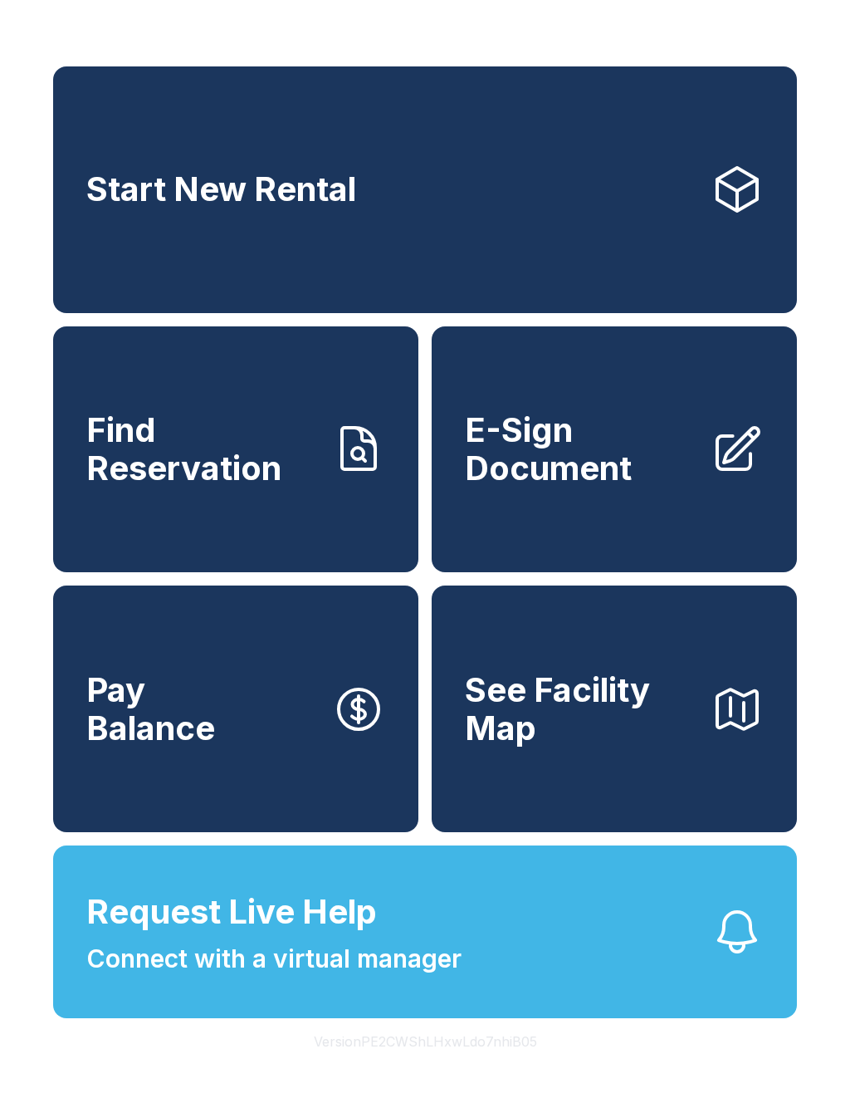
click at [618, 484] on span "E-Sign Document" at bounding box center [581, 449] width 232 height 76
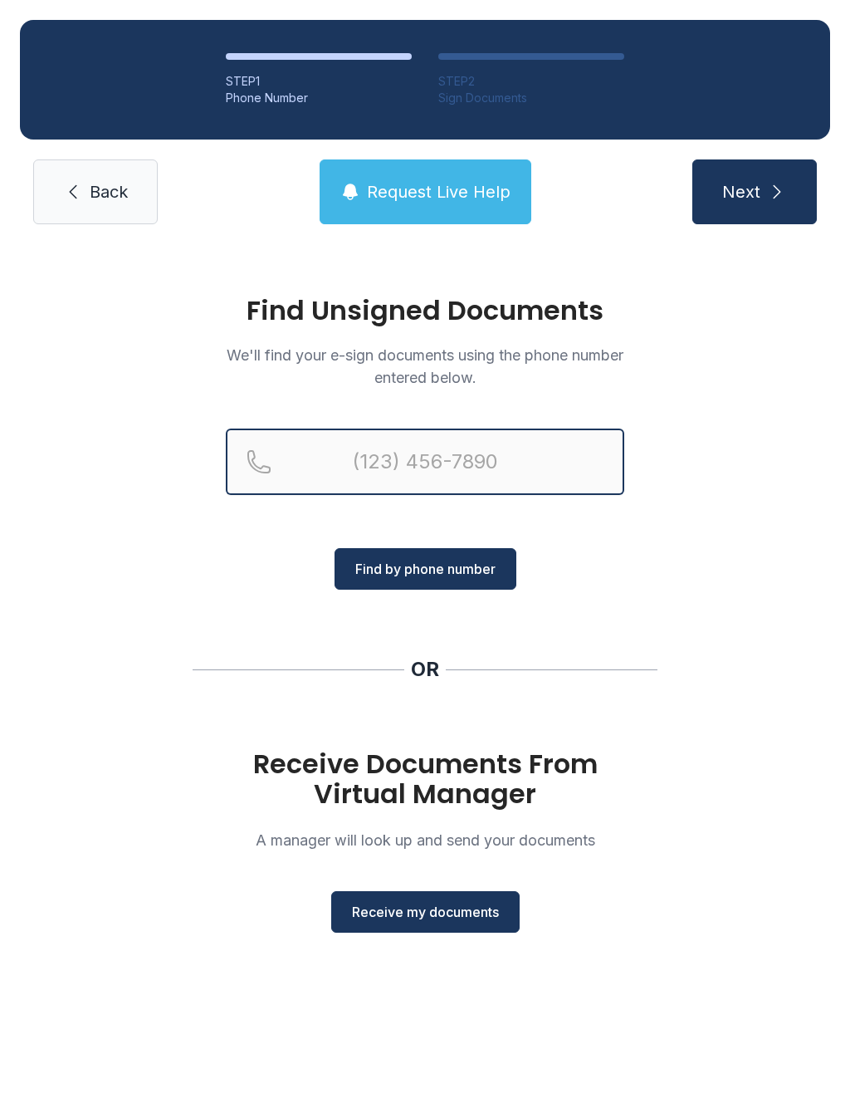
click at [463, 477] on input "Reservation phone number" at bounding box center [425, 461] width 399 height 66
type input "[PHONE_NUMBER]"
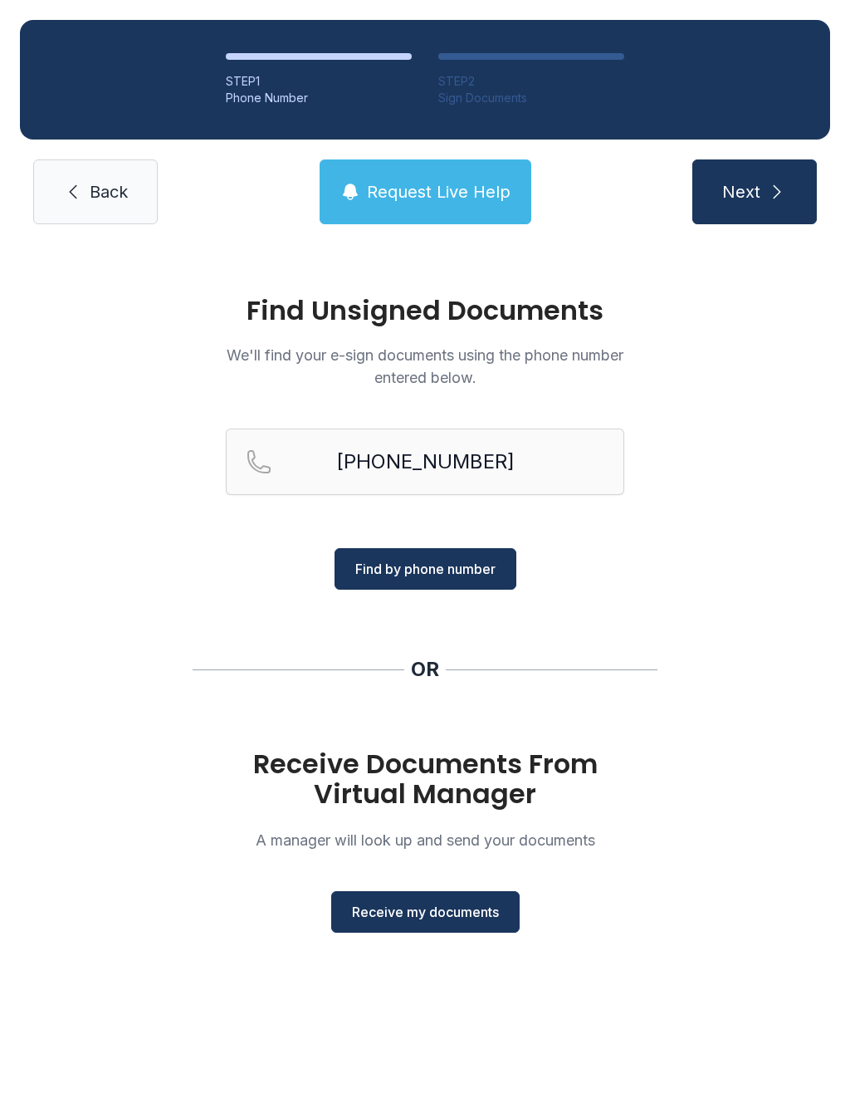
click at [483, 559] on span "Find by phone number" at bounding box center [425, 569] width 140 height 20
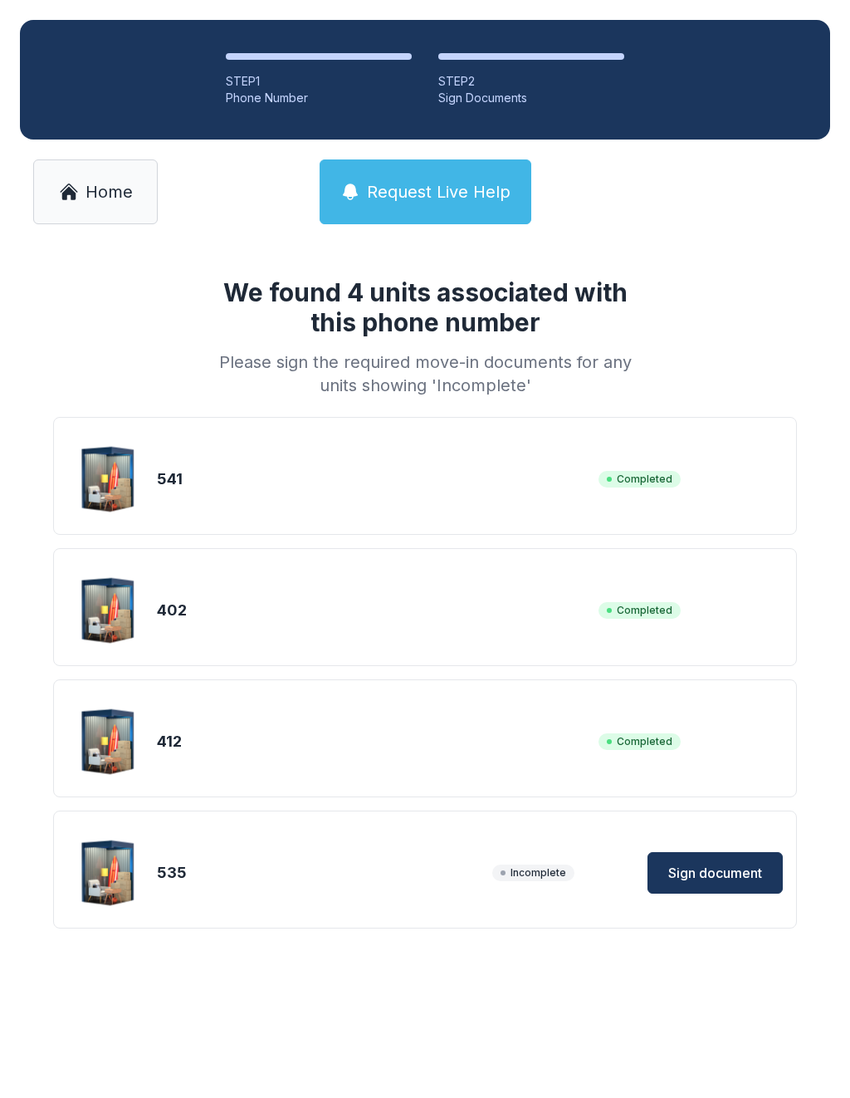
click at [740, 869] on span "Sign document" at bounding box center [715, 873] width 94 height 20
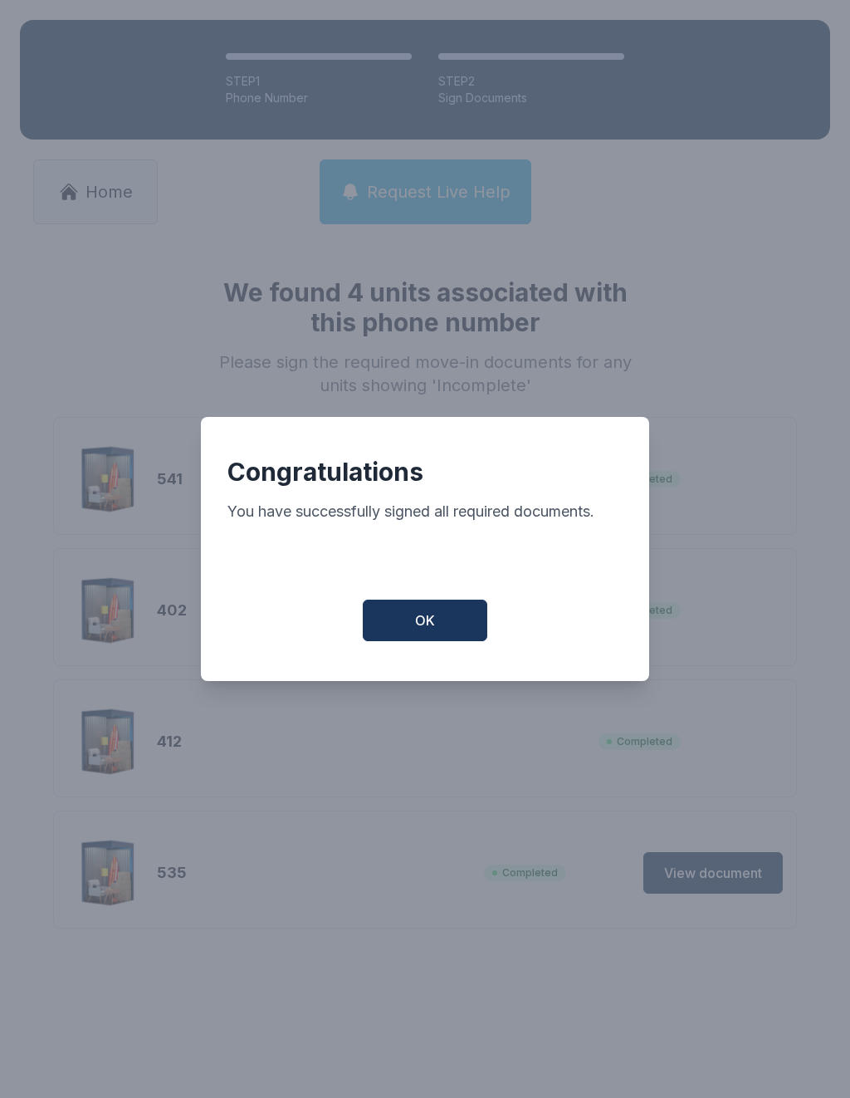
click at [464, 622] on button "OK" at bounding box center [425, 620] width 125 height 42
